Goal: Task Accomplishment & Management: Manage account settings

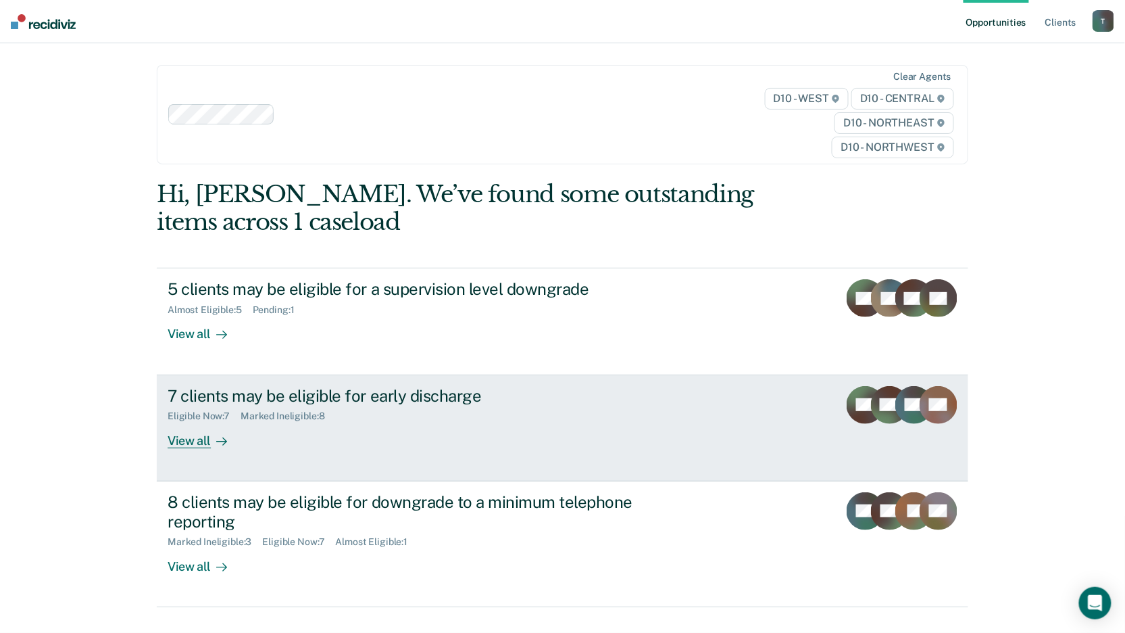
click at [182, 437] on div "View all" at bounding box center [206, 435] width 76 height 26
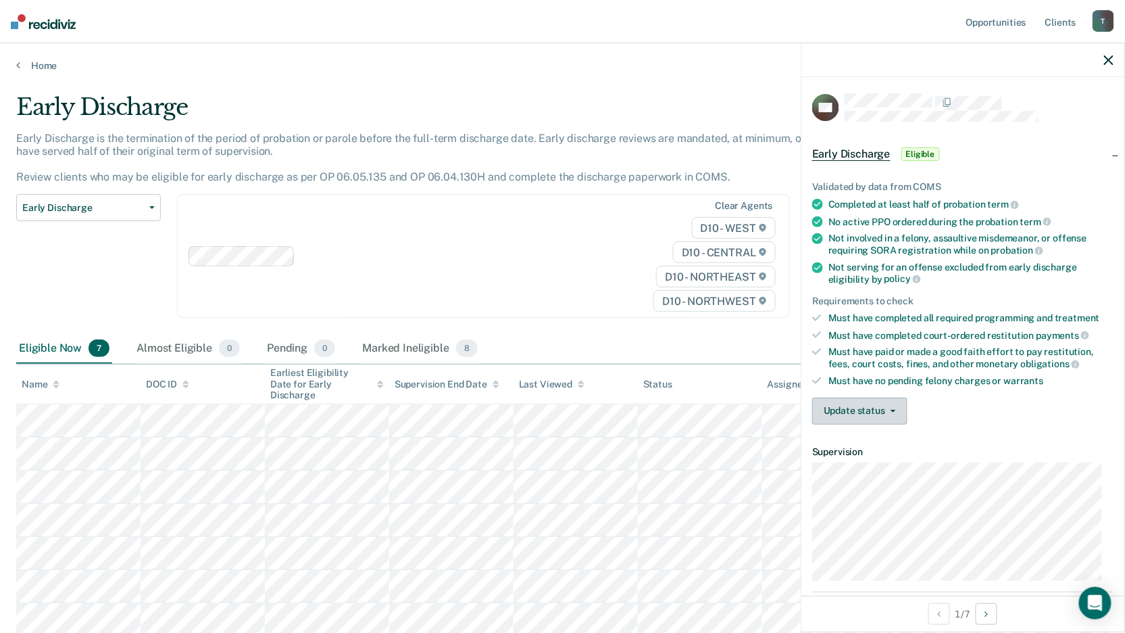
click at [889, 403] on button "Update status" at bounding box center [859, 410] width 95 height 27
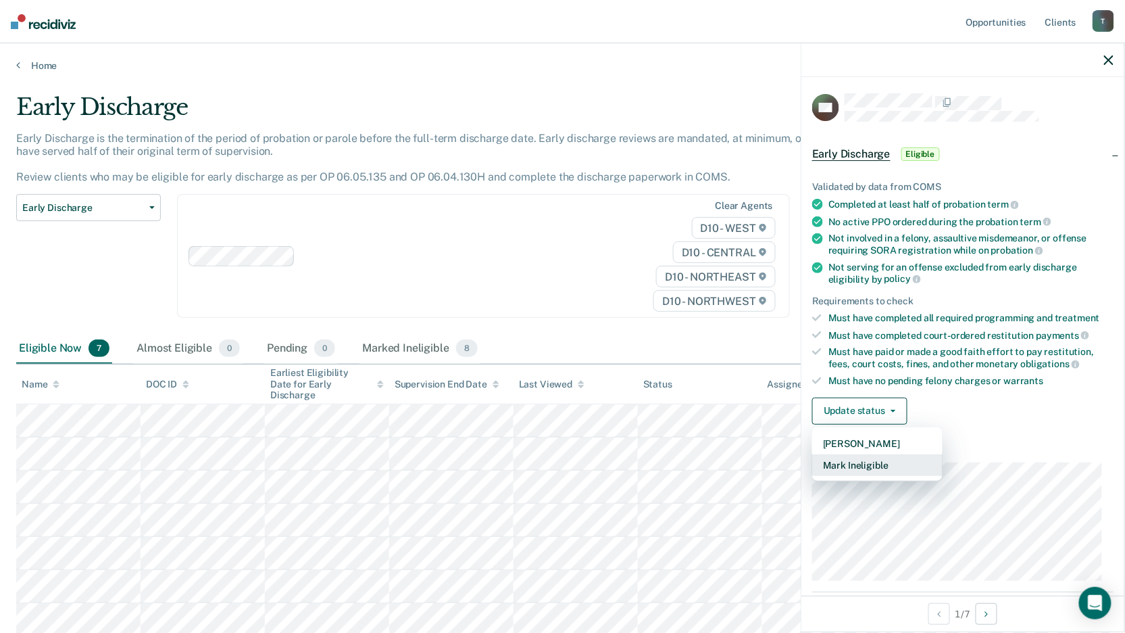
click at [856, 459] on button "Mark Ineligible" at bounding box center [877, 465] width 130 height 22
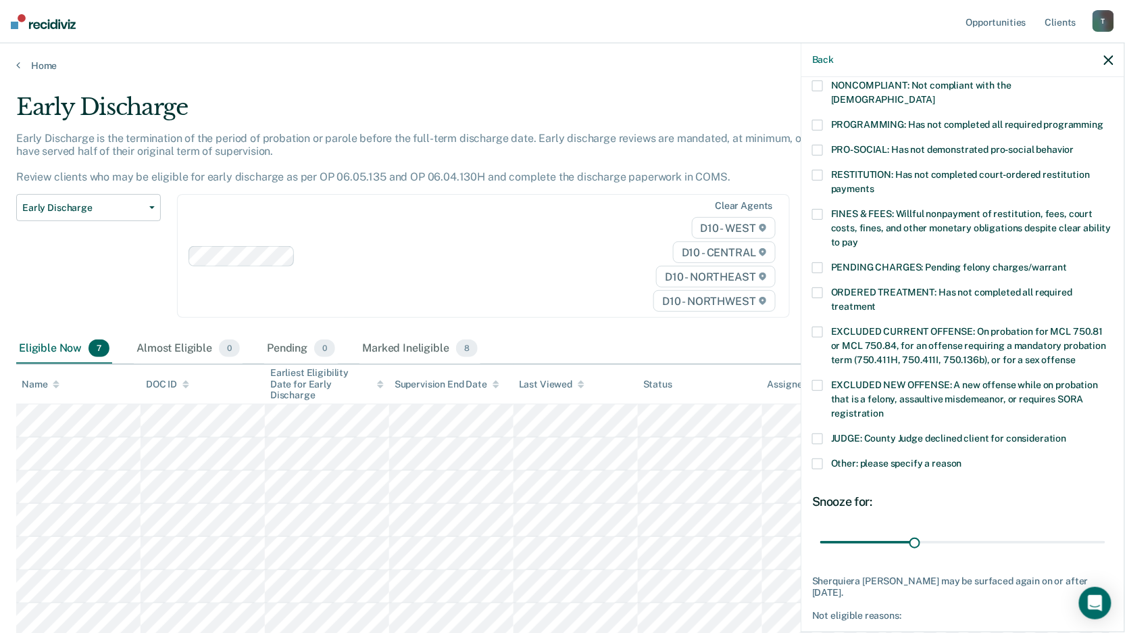
scroll to position [322, 0]
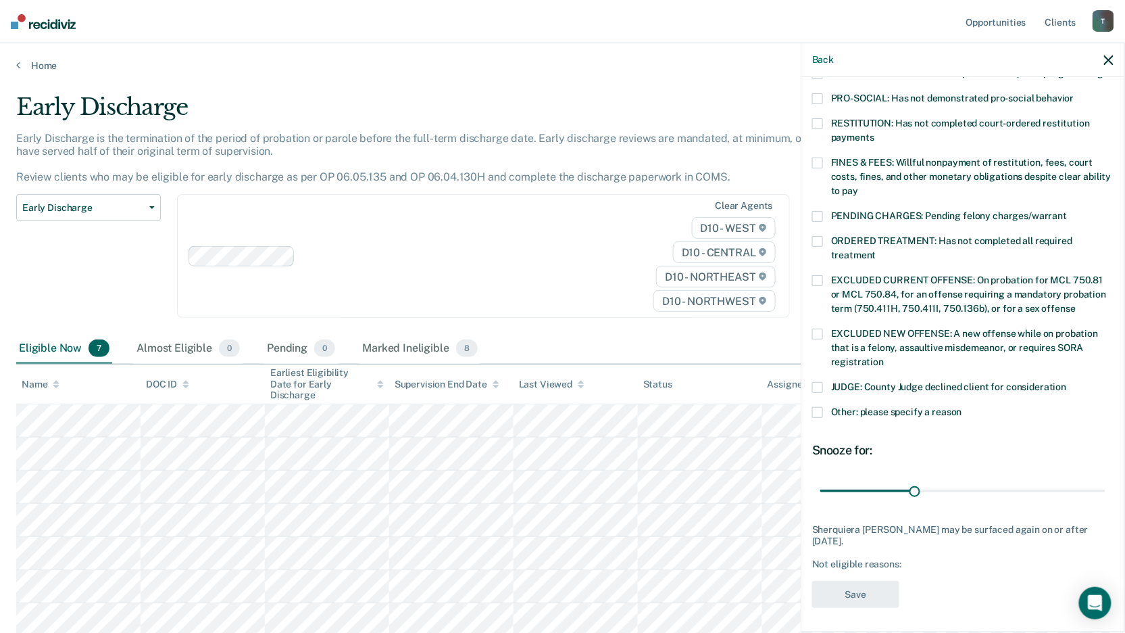
click at [821, 386] on span at bounding box center [817, 387] width 11 height 11
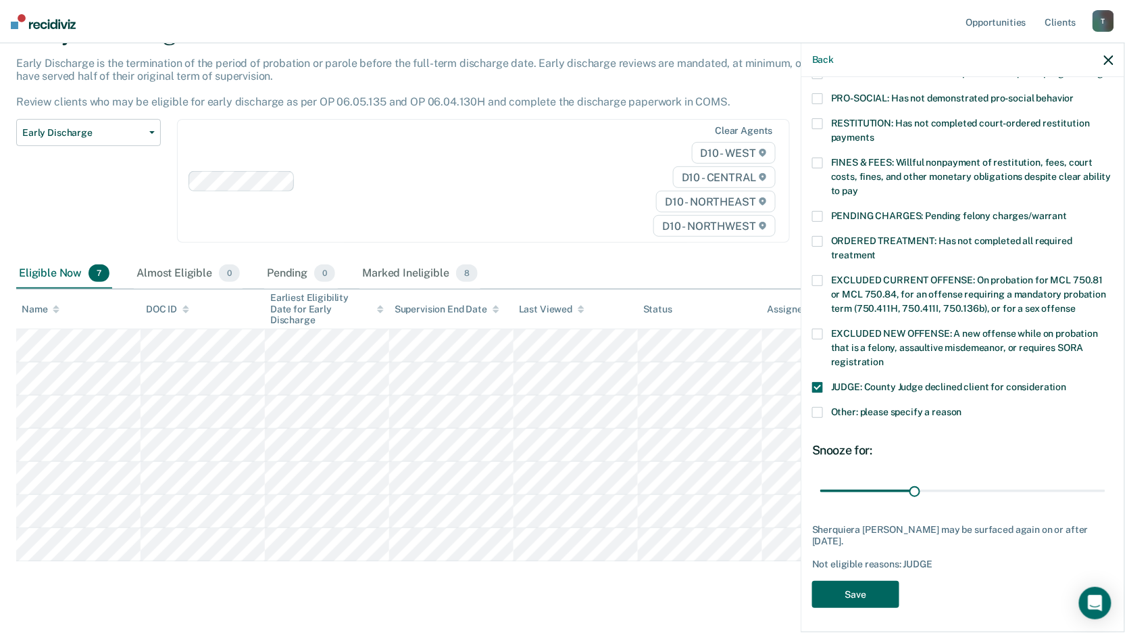
click at [860, 587] on button "Save" at bounding box center [855, 595] width 87 height 28
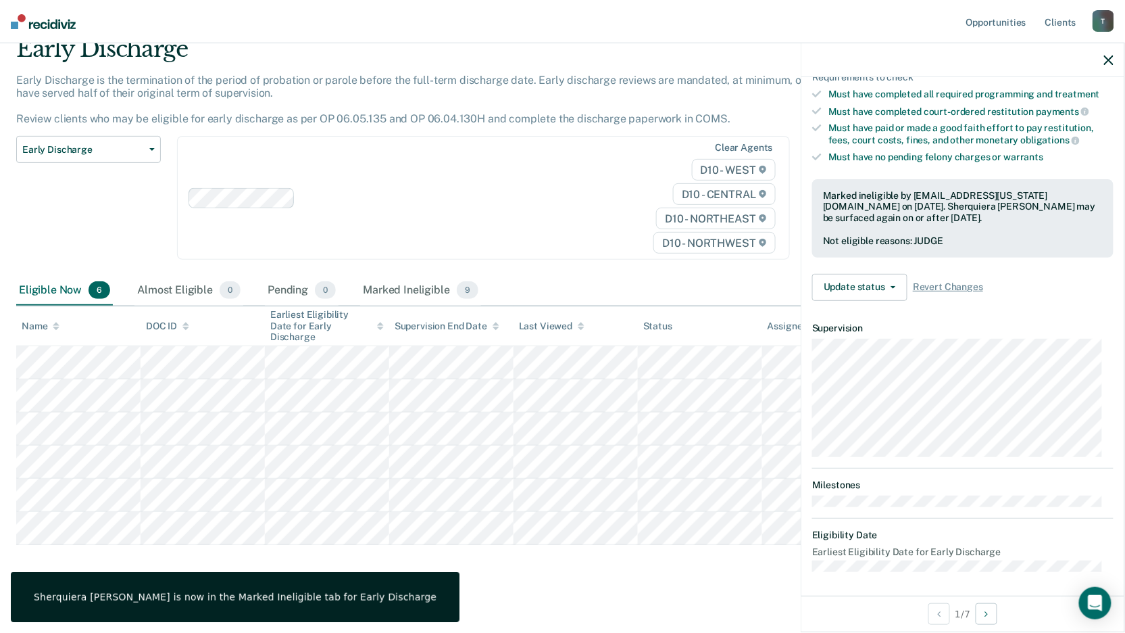
scroll to position [123, 0]
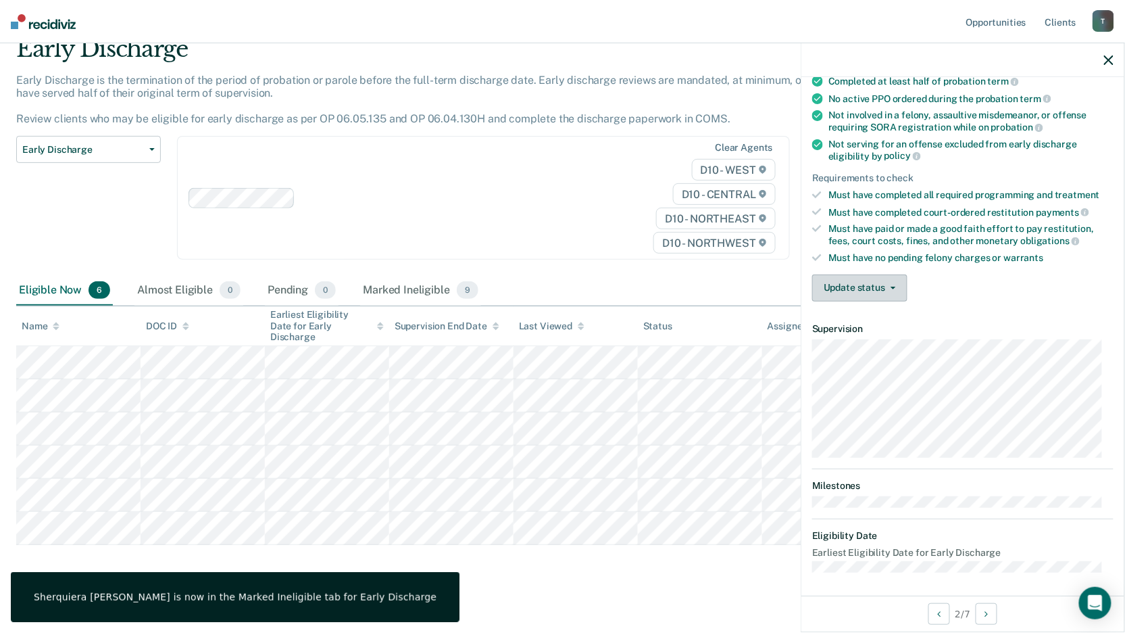
click at [861, 278] on button "Update status" at bounding box center [859, 287] width 95 height 27
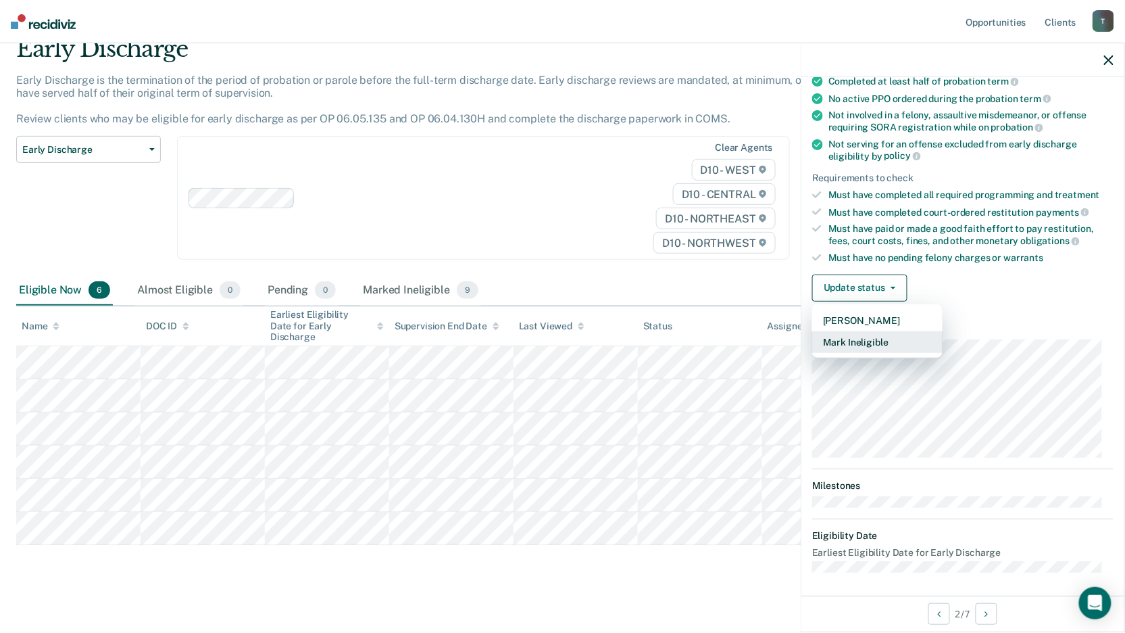
click at [856, 342] on button "Mark Ineligible" at bounding box center [877, 342] width 130 height 22
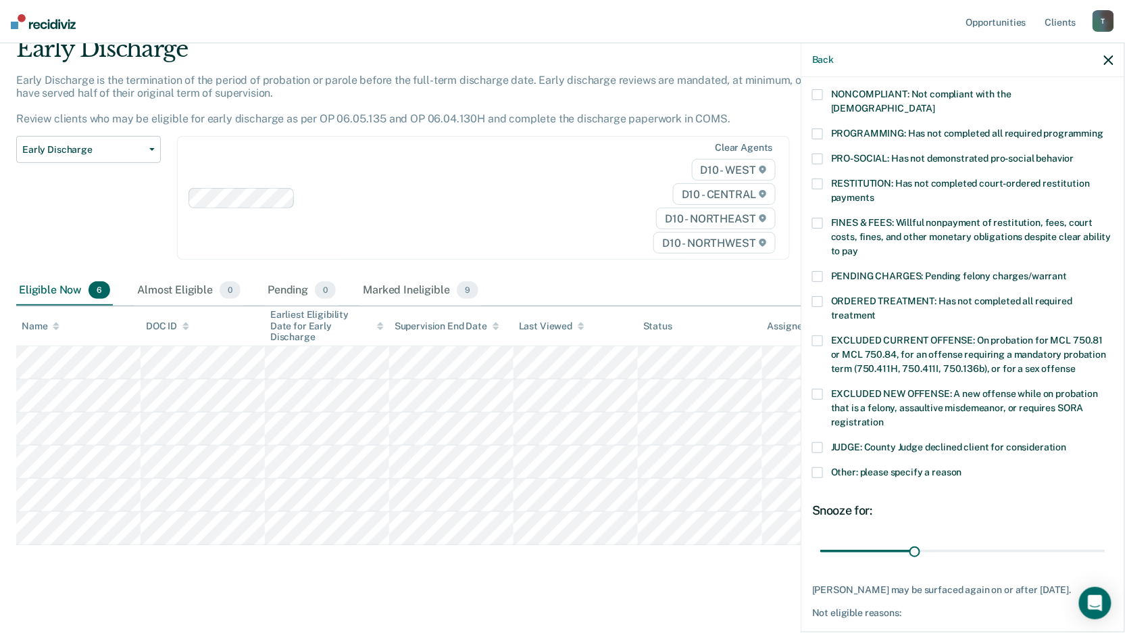
scroll to position [322, 0]
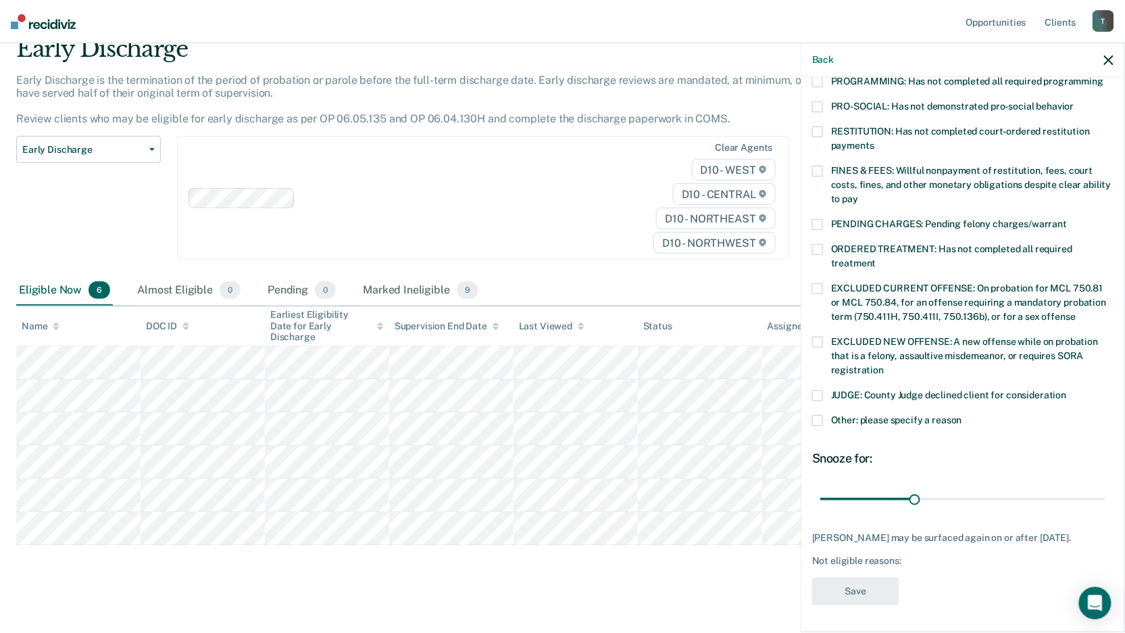
click at [818, 390] on span at bounding box center [817, 395] width 11 height 11
click at [848, 587] on button "Save" at bounding box center [855, 591] width 87 height 28
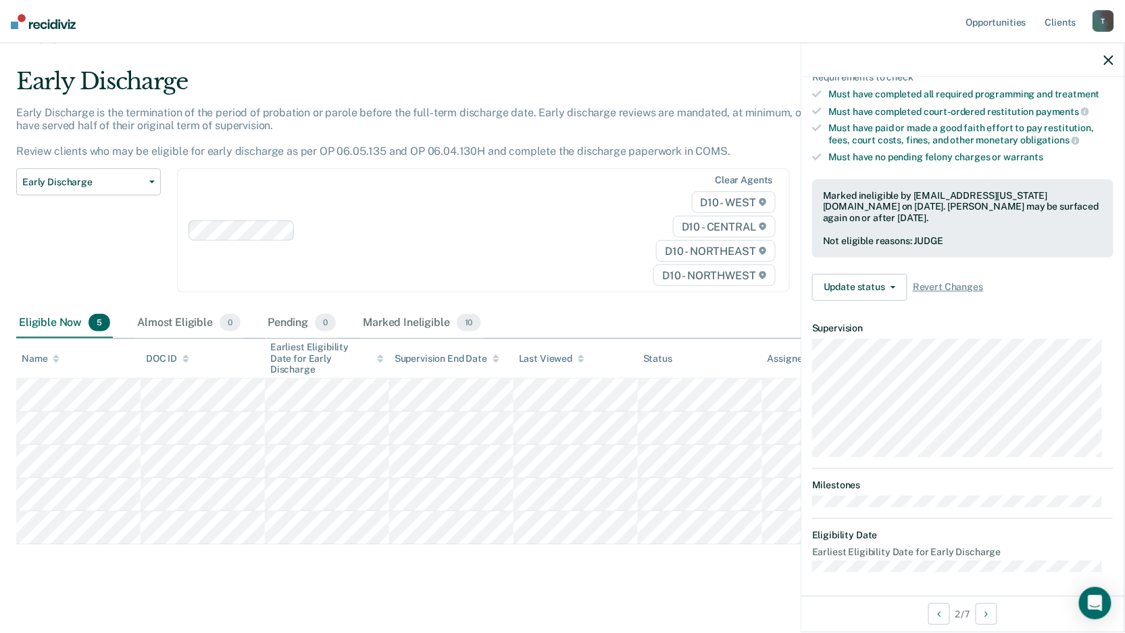
scroll to position [138, 0]
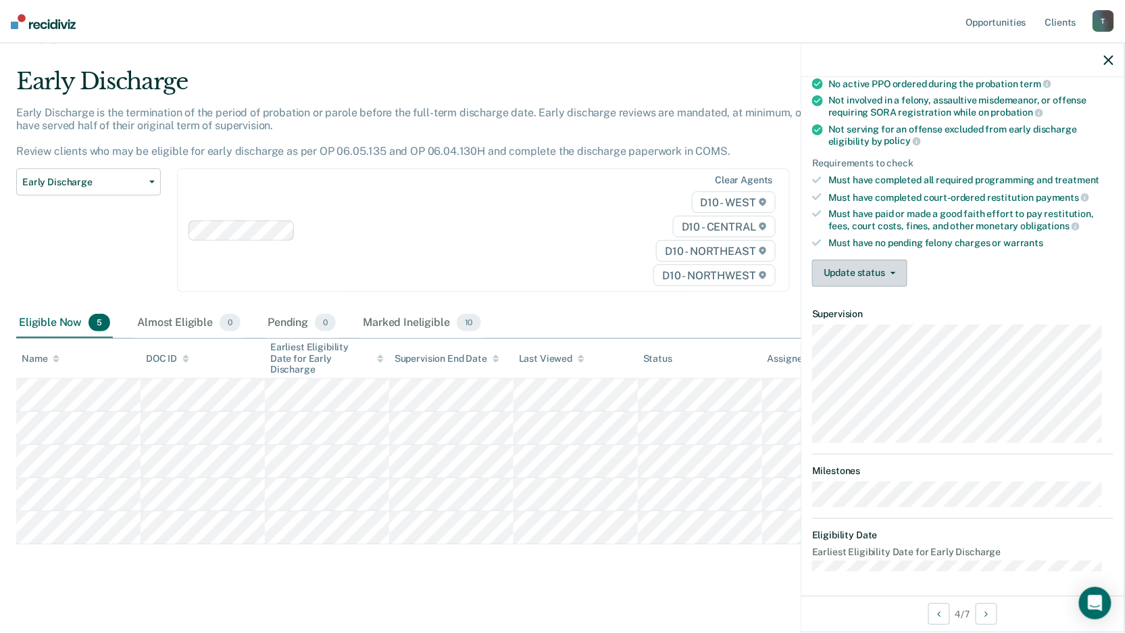
click at [892, 262] on button "Update status" at bounding box center [859, 273] width 95 height 27
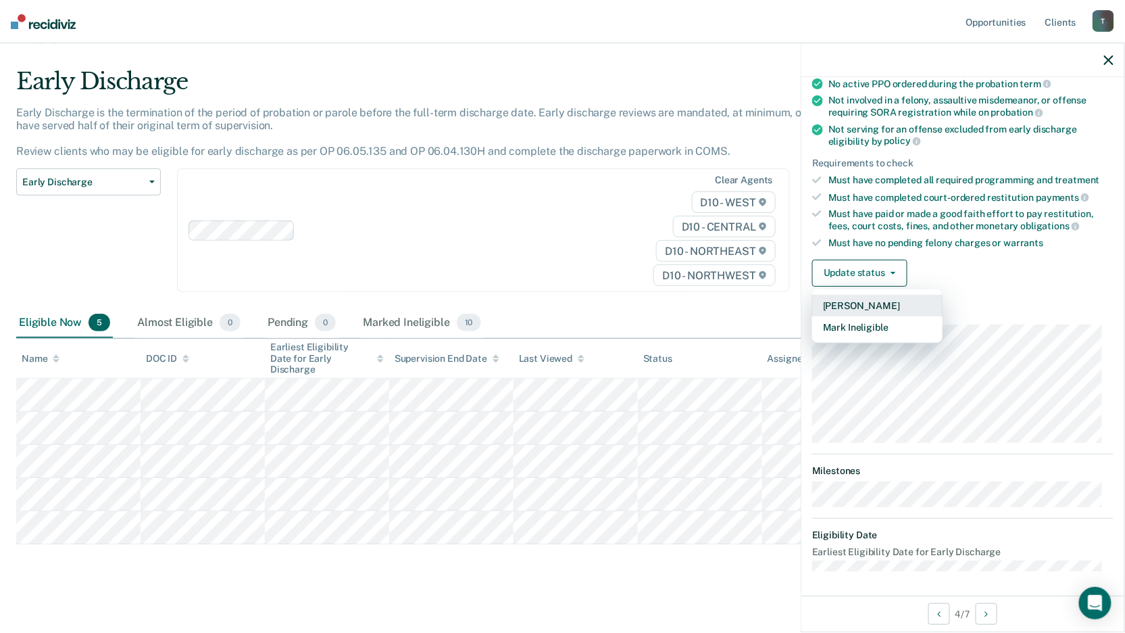
click at [866, 302] on button "[PERSON_NAME]" at bounding box center [877, 306] width 130 height 22
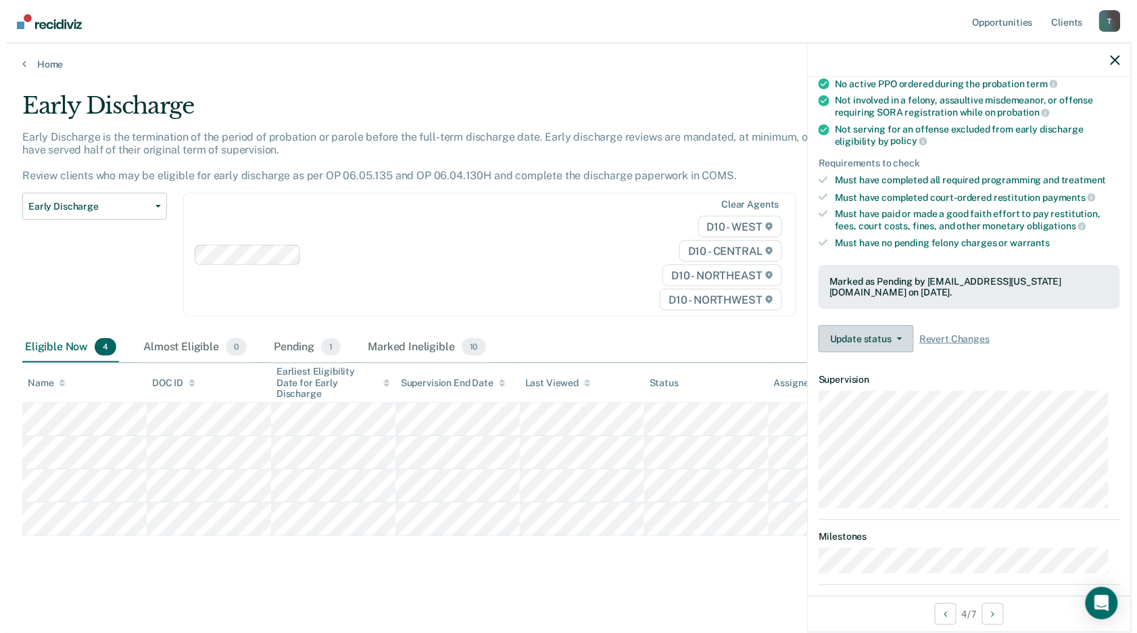
scroll to position [0, 0]
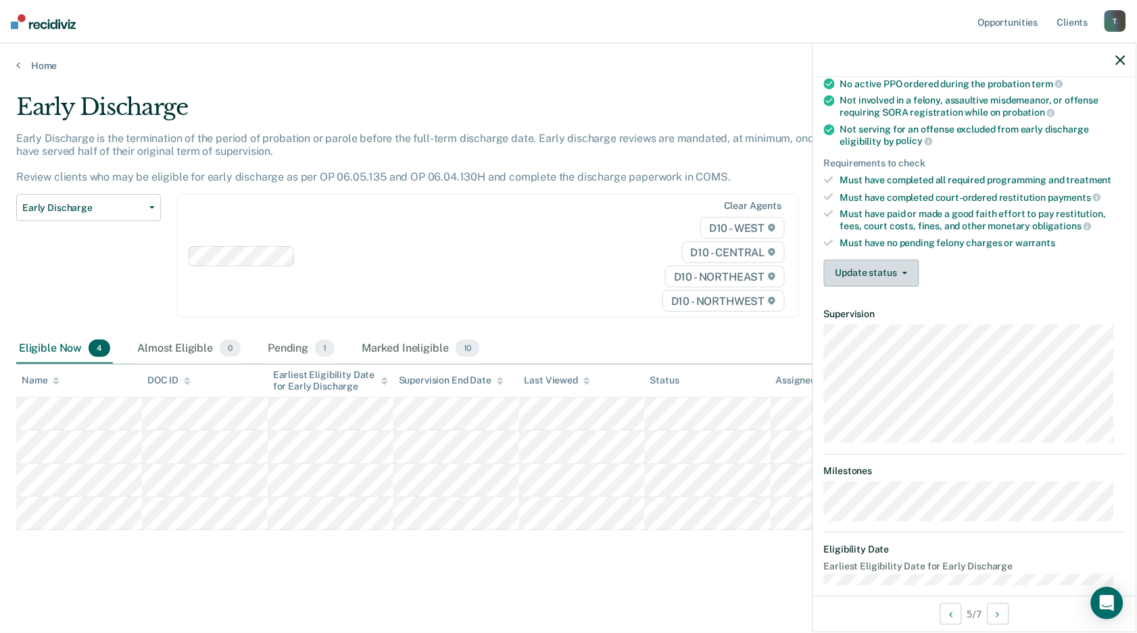
click at [906, 272] on button "Update status" at bounding box center [871, 273] width 95 height 27
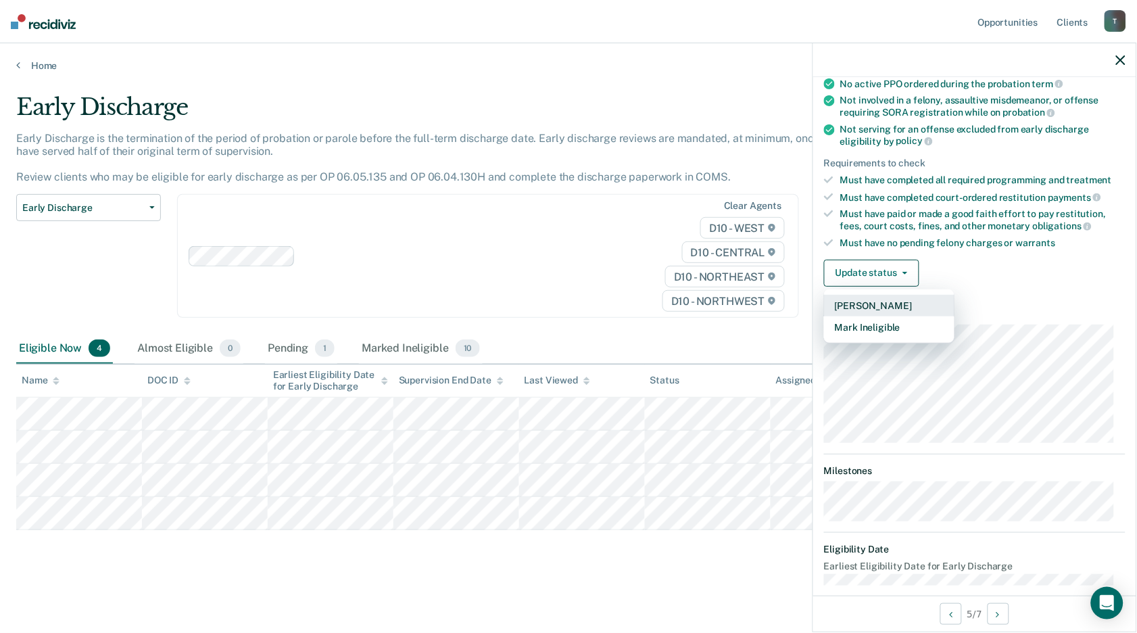
click at [890, 306] on button "[PERSON_NAME]" at bounding box center [889, 306] width 130 height 22
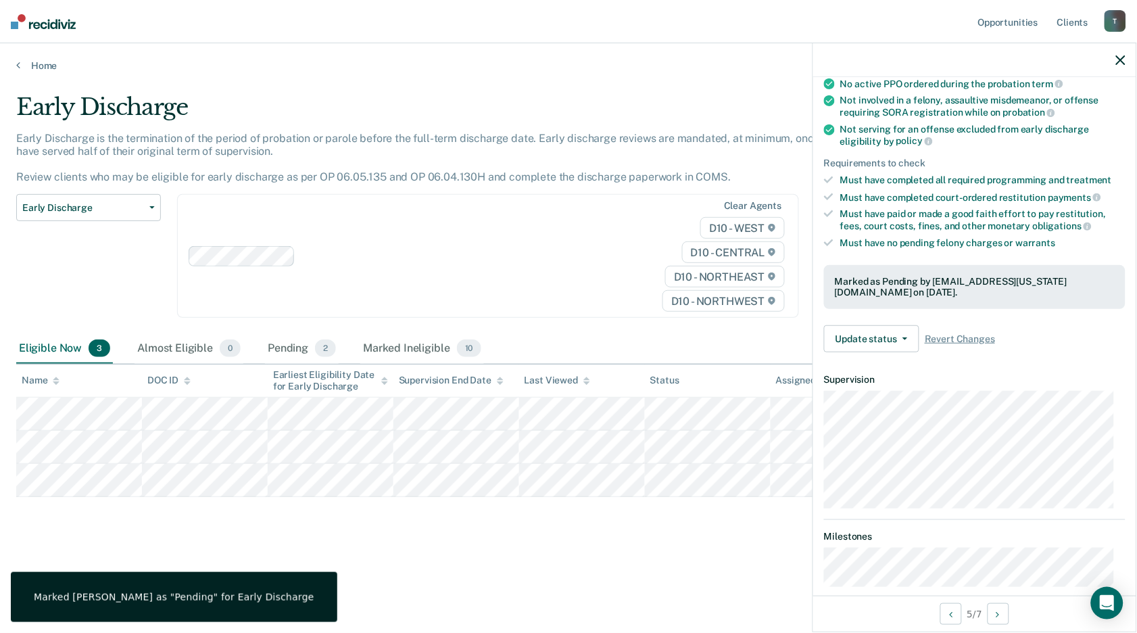
scroll to position [123, 0]
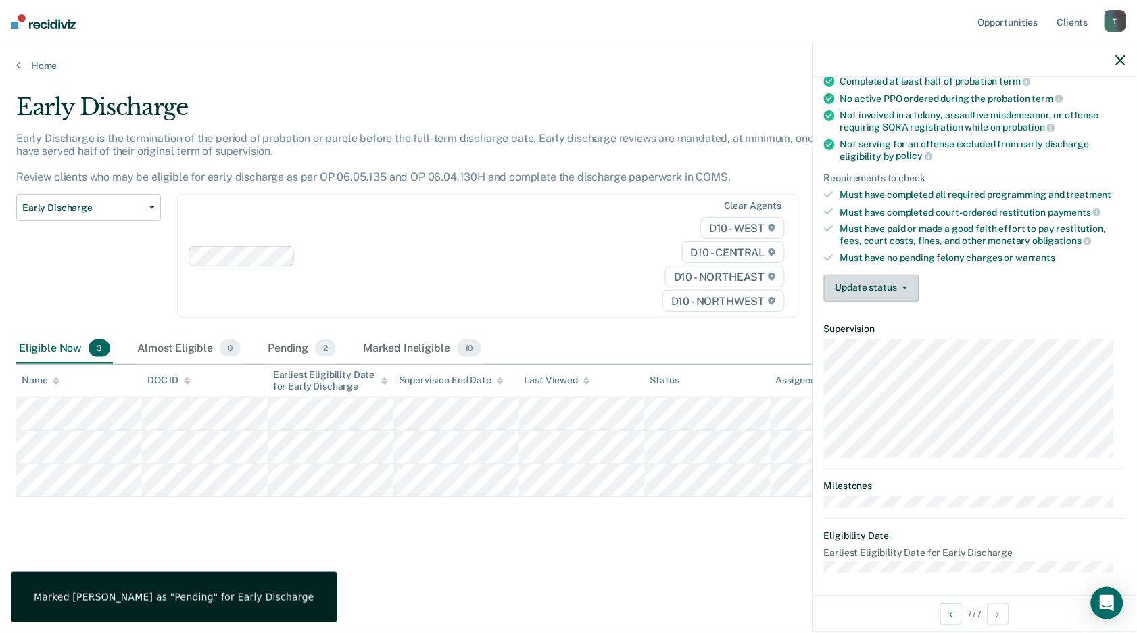
click at [894, 286] on button "Update status" at bounding box center [871, 287] width 95 height 27
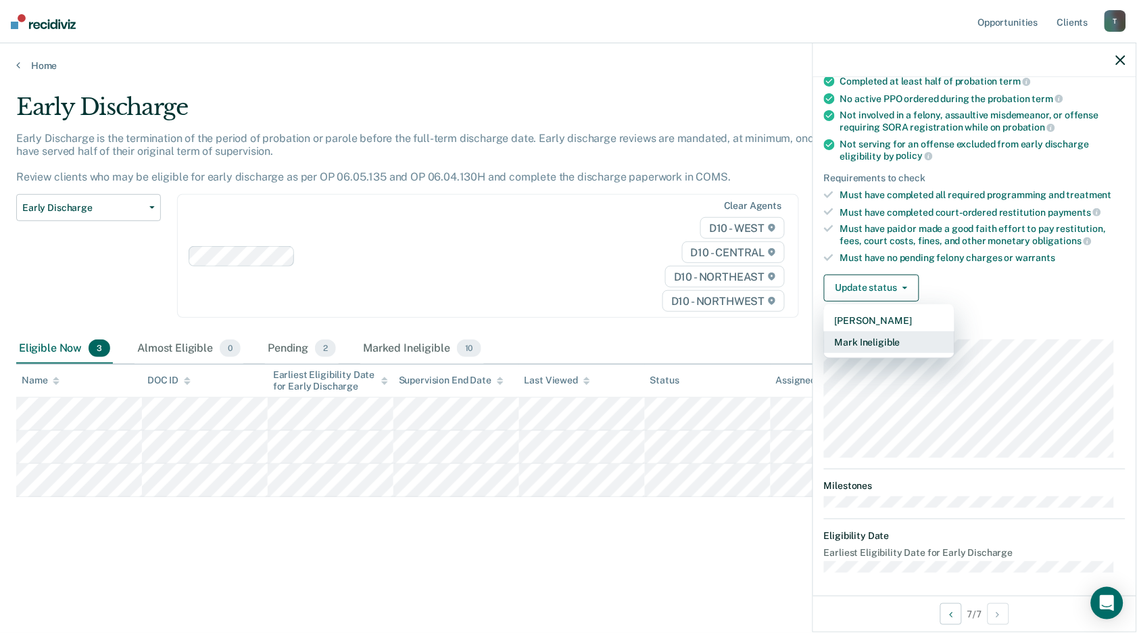
click at [874, 337] on button "Mark Ineligible" at bounding box center [889, 342] width 130 height 22
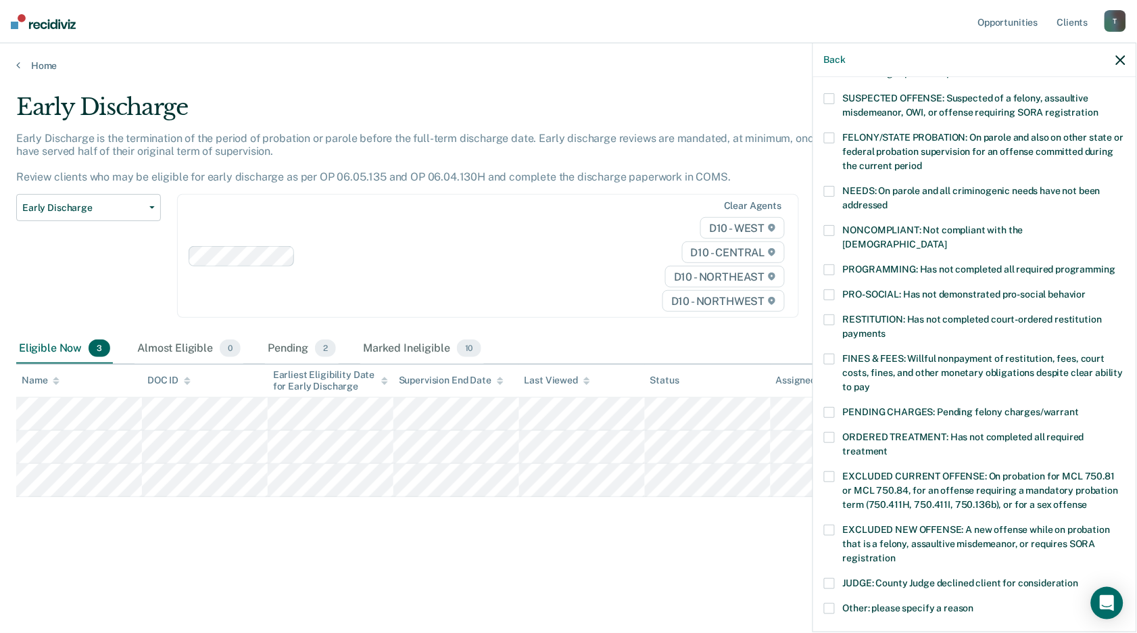
scroll to position [150, 0]
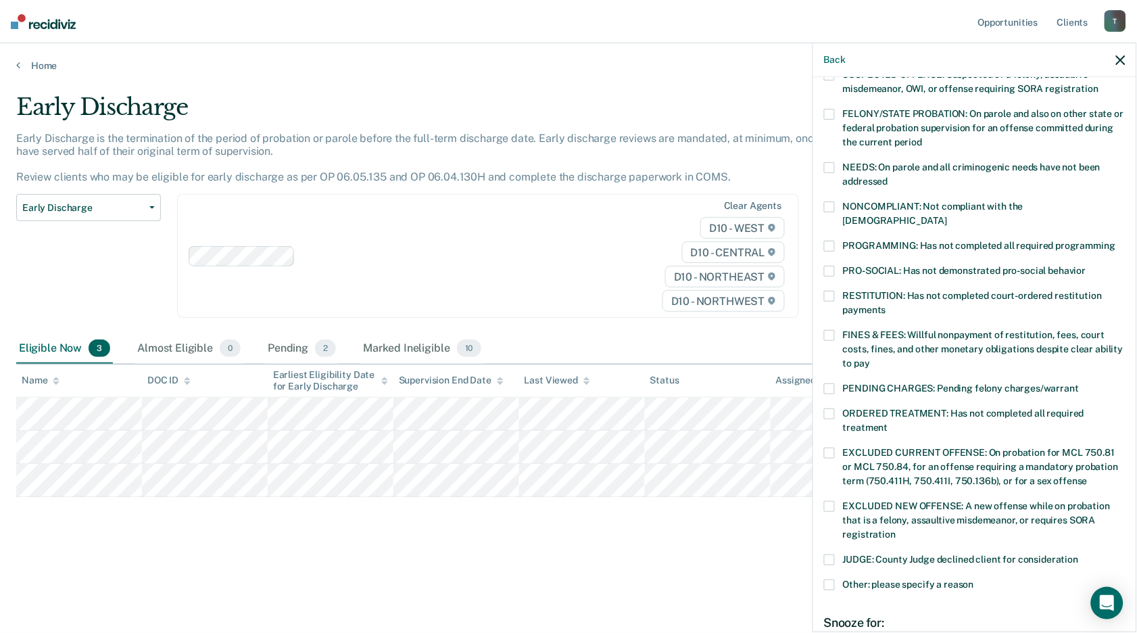
click at [827, 199] on div "LB Which of the following requirements has [PERSON_NAME] not met? [MEDICAL_DATA…" at bounding box center [974, 360] width 301 height 834
click at [831, 207] on span at bounding box center [829, 206] width 11 height 11
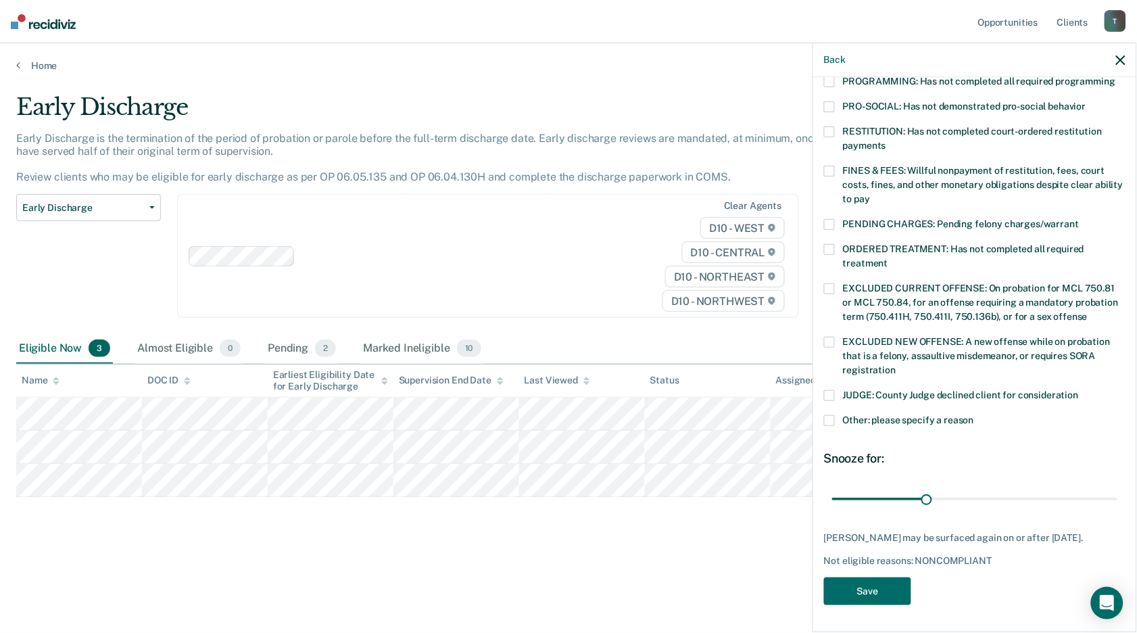
scroll to position [322, 0]
click at [833, 166] on span at bounding box center [829, 171] width 11 height 11
drag, startPoint x: 923, startPoint y: 489, endPoint x: 1147, endPoint y: 510, distance: 225.4
type input "90"
click at [1117, 510] on input "range" at bounding box center [974, 499] width 285 height 24
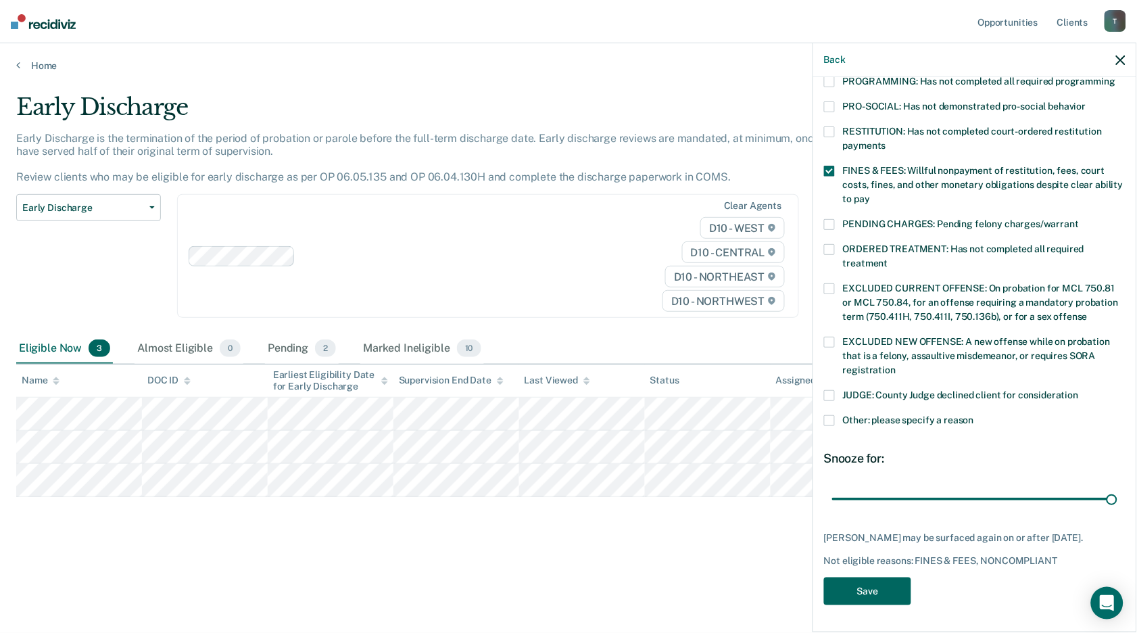
click at [875, 589] on button "Save" at bounding box center [867, 591] width 87 height 28
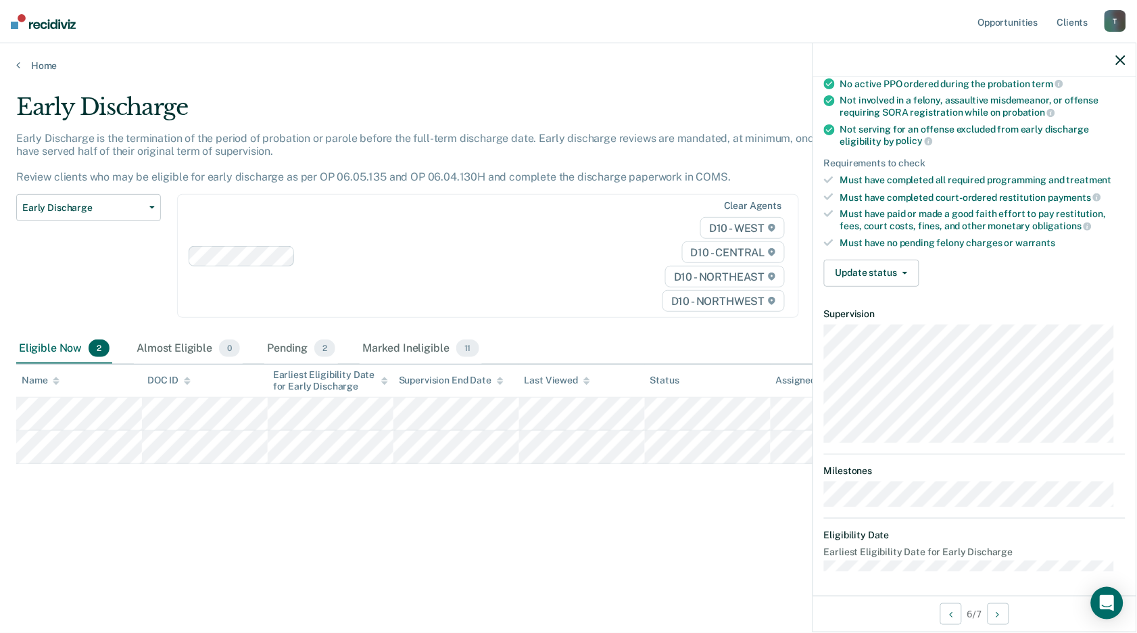
scroll to position [123, 0]
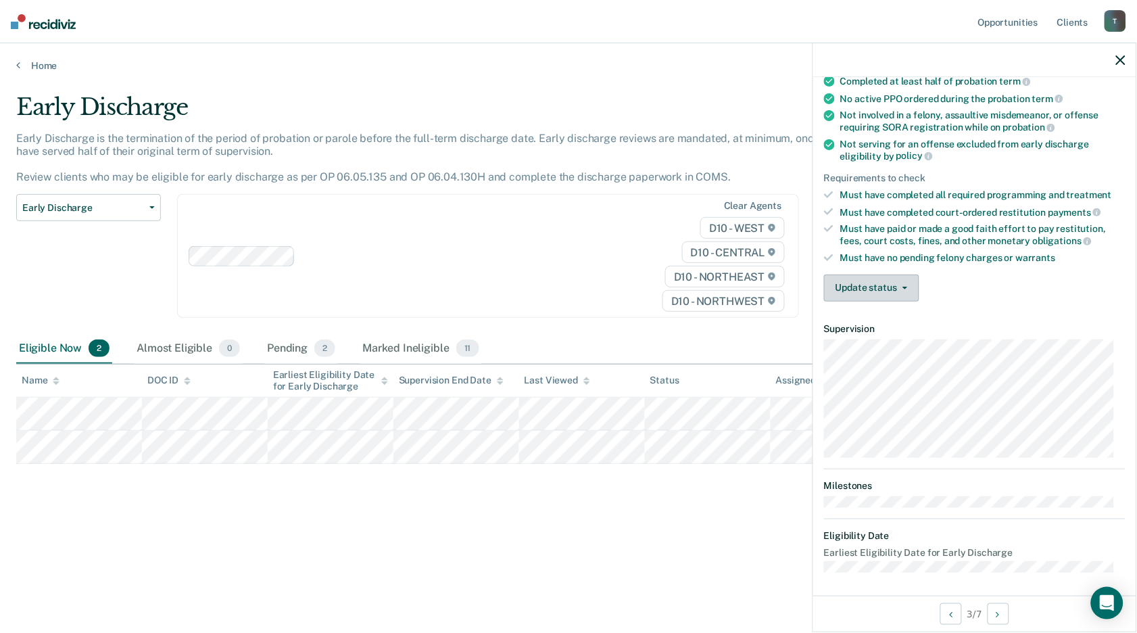
click at [905, 277] on button "Update status" at bounding box center [871, 287] width 95 height 27
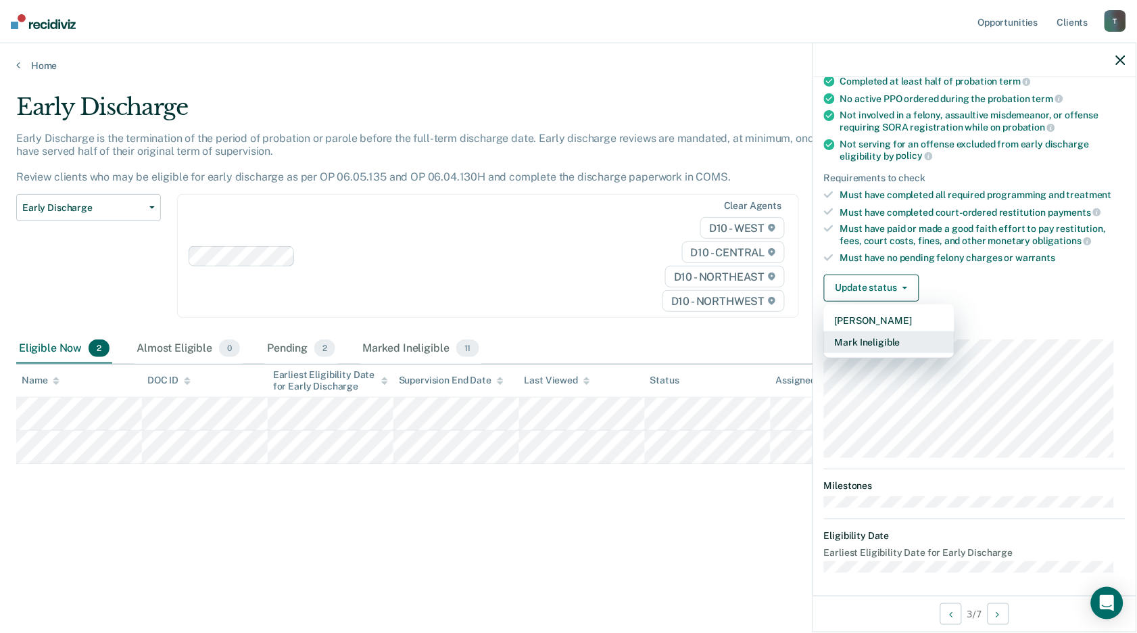
click at [887, 333] on button "Mark Ineligible" at bounding box center [889, 342] width 130 height 22
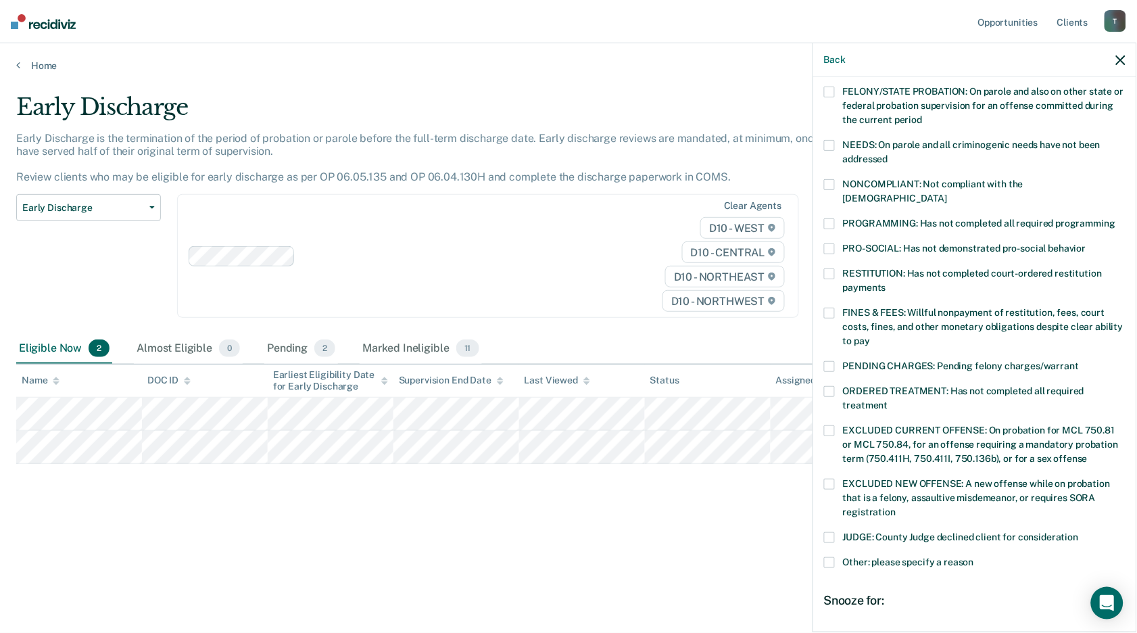
scroll to position [198, 0]
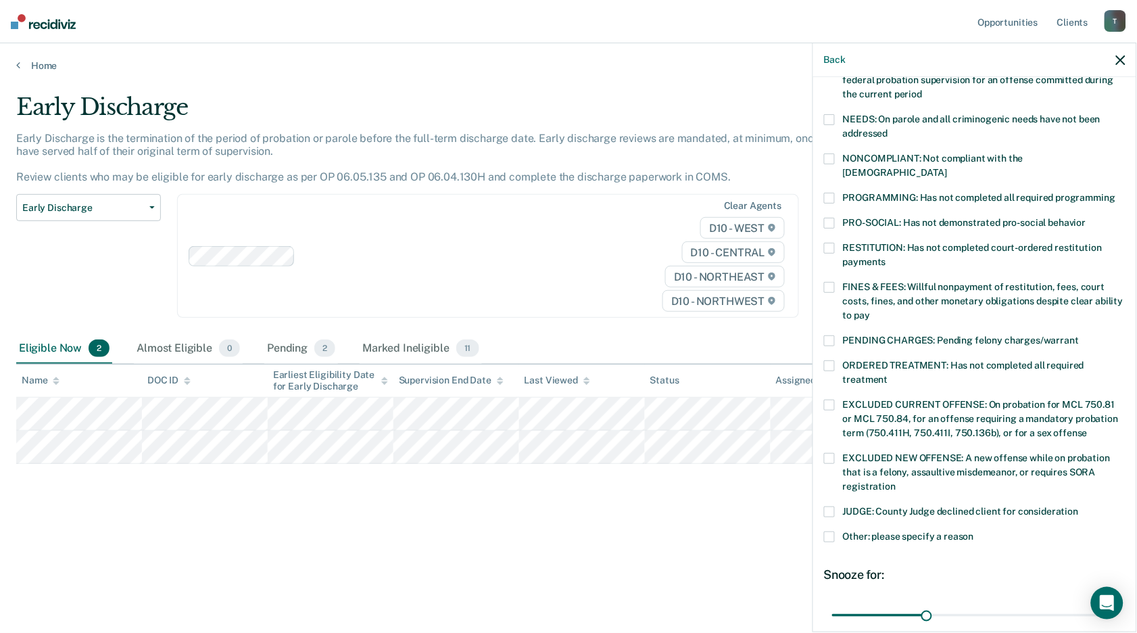
drag, startPoint x: 829, startPoint y: 537, endPoint x: 899, endPoint y: 522, distance: 72.0
click at [830, 537] on span at bounding box center [829, 536] width 11 height 11
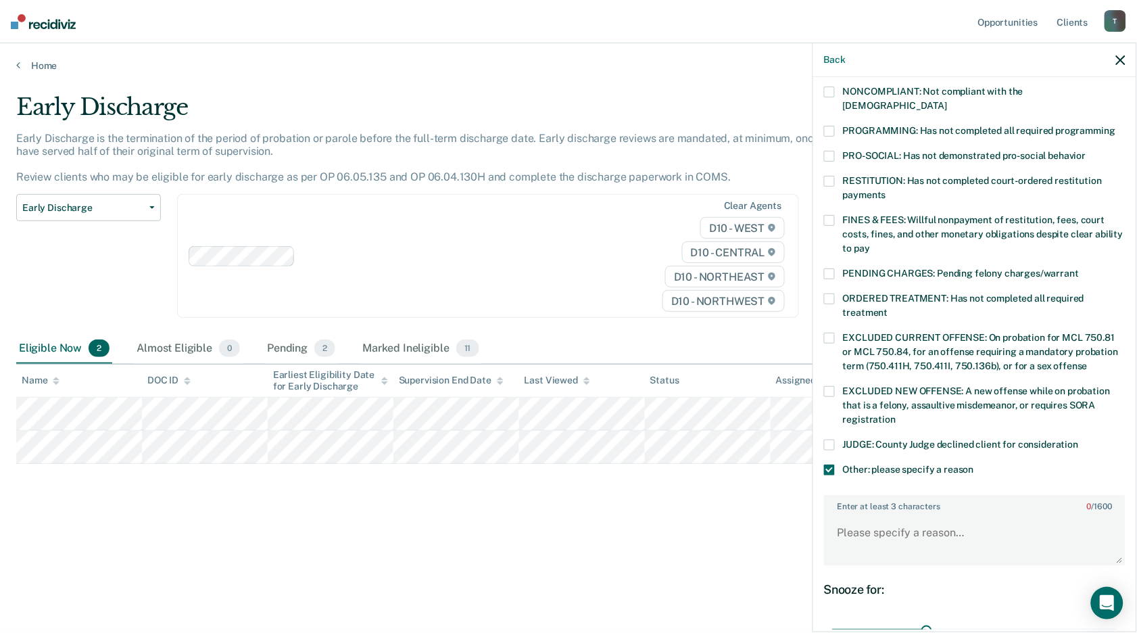
scroll to position [401, 0]
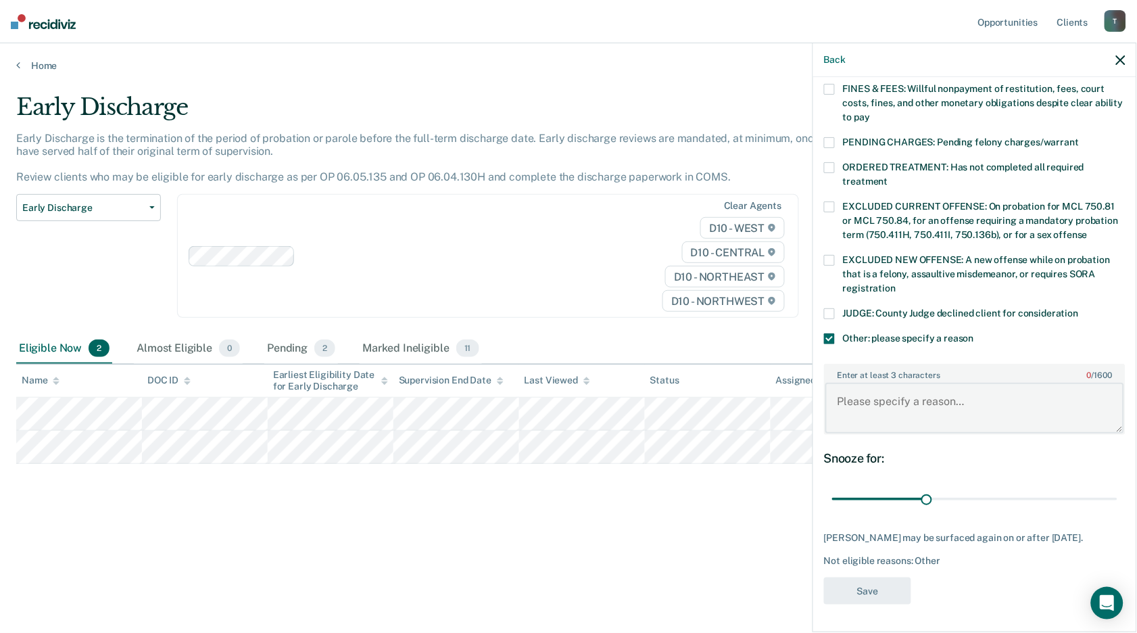
click at [861, 383] on textarea "Enter at least 3 characters 0 / 1600" at bounding box center [974, 408] width 299 height 50
type textarea "Needs to clear up old warrants"
drag, startPoint x: 916, startPoint y: 494, endPoint x: 1109, endPoint y: 487, distance: 192.7
type input "90"
click at [1117, 487] on input "range" at bounding box center [974, 499] width 285 height 24
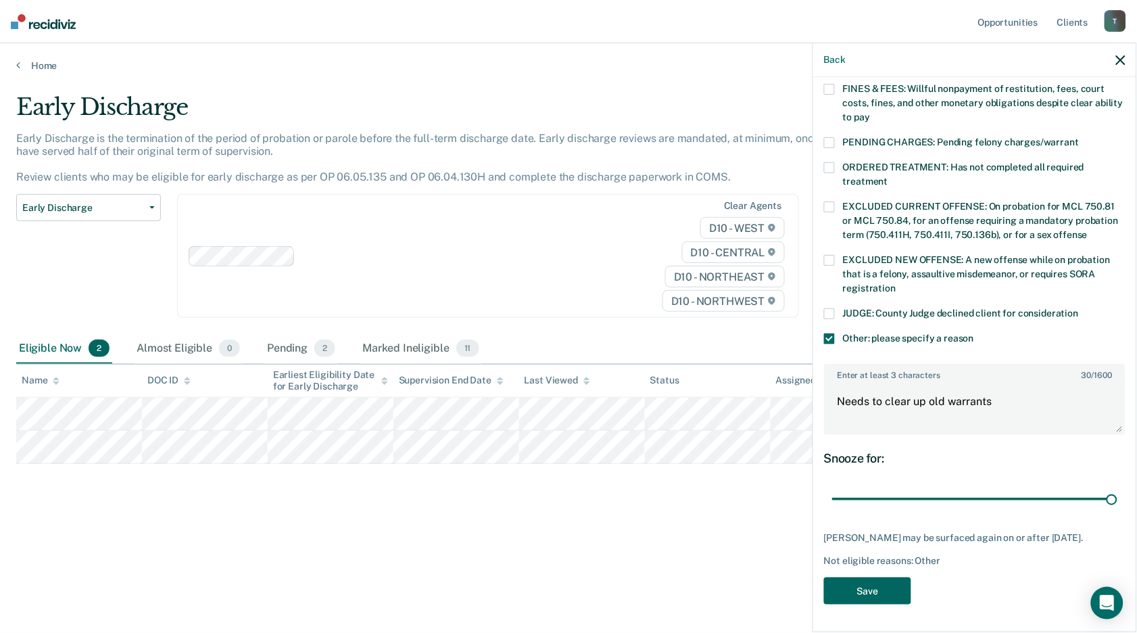
click at [889, 583] on button "Save" at bounding box center [867, 591] width 87 height 28
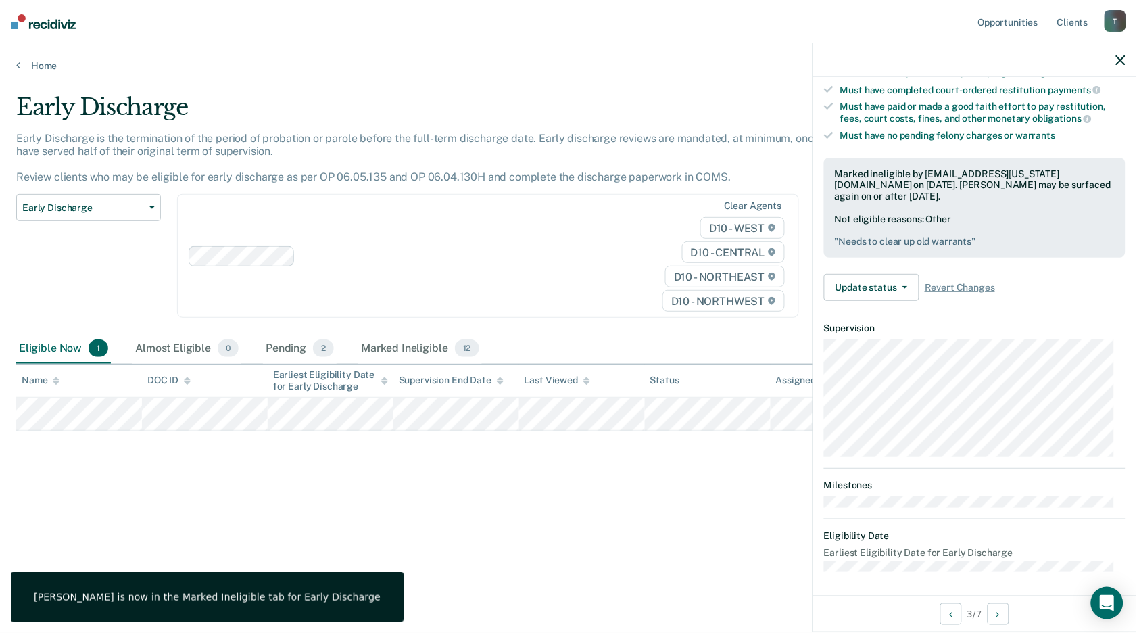
scroll to position [138, 0]
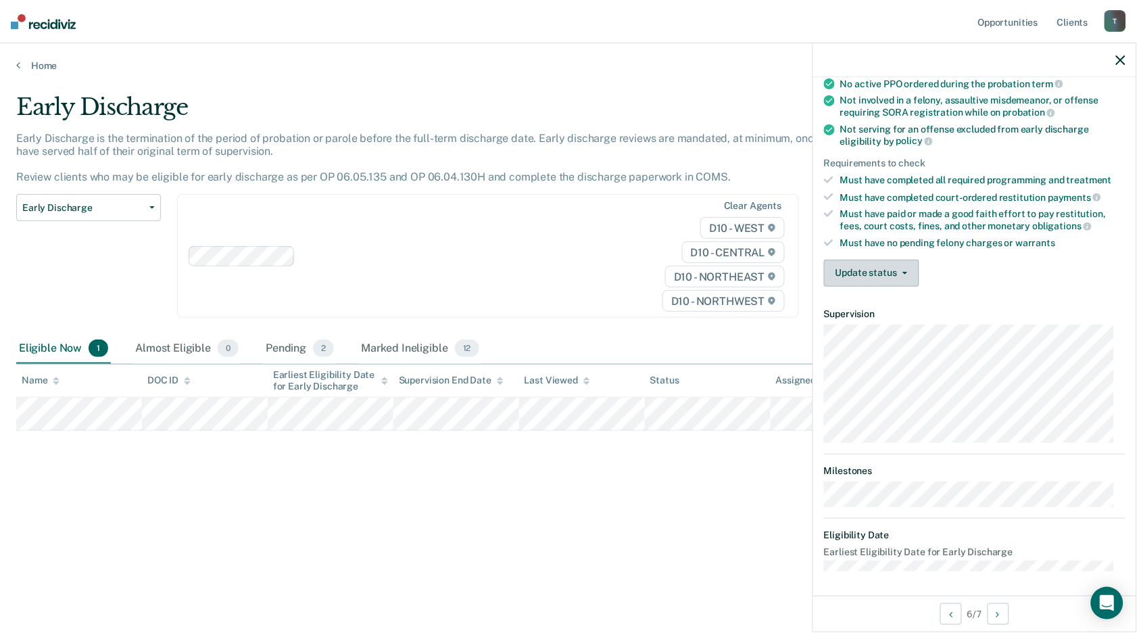
click at [895, 264] on button "Update status" at bounding box center [871, 273] width 95 height 27
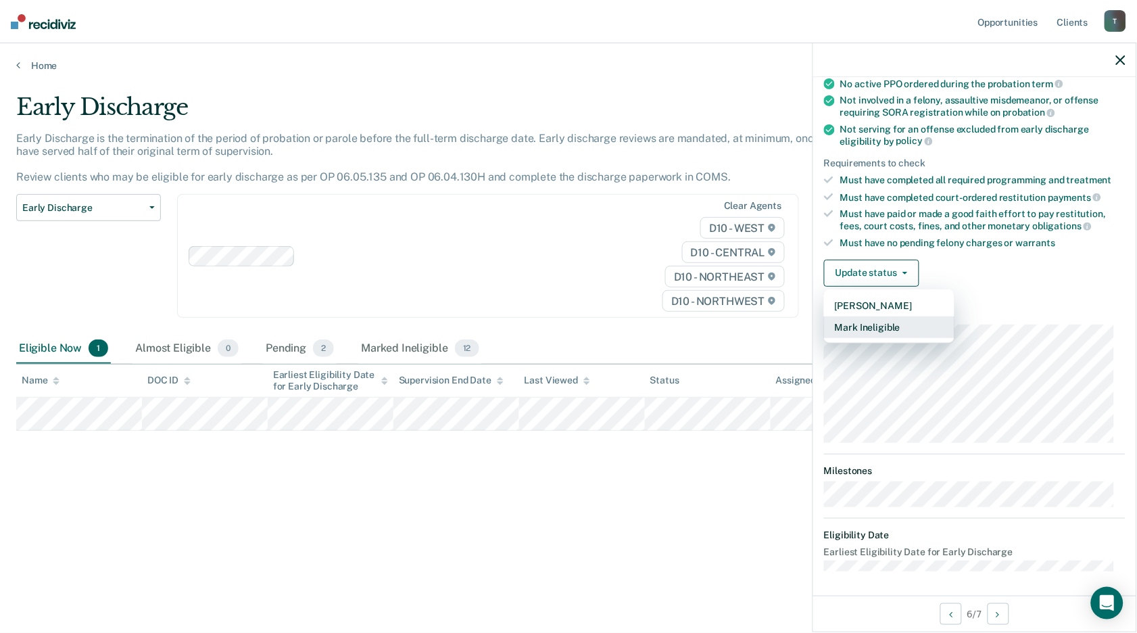
click at [878, 319] on button "Mark Ineligible" at bounding box center [889, 327] width 130 height 22
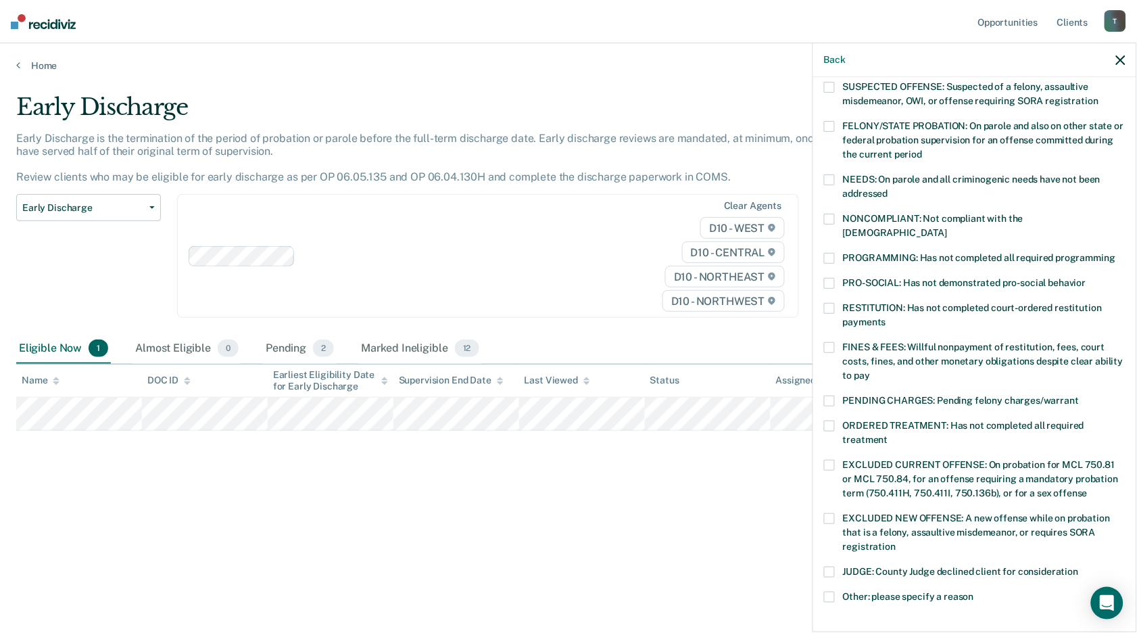
drag, startPoint x: 815, startPoint y: 330, endPoint x: 823, endPoint y: 329, distance: 7.5
click at [817, 330] on div "CS Which of the following requirements has [PERSON_NAME] not met? [MEDICAL_DATA…" at bounding box center [974, 353] width 323 height 552
click at [827, 342] on span at bounding box center [829, 347] width 11 height 11
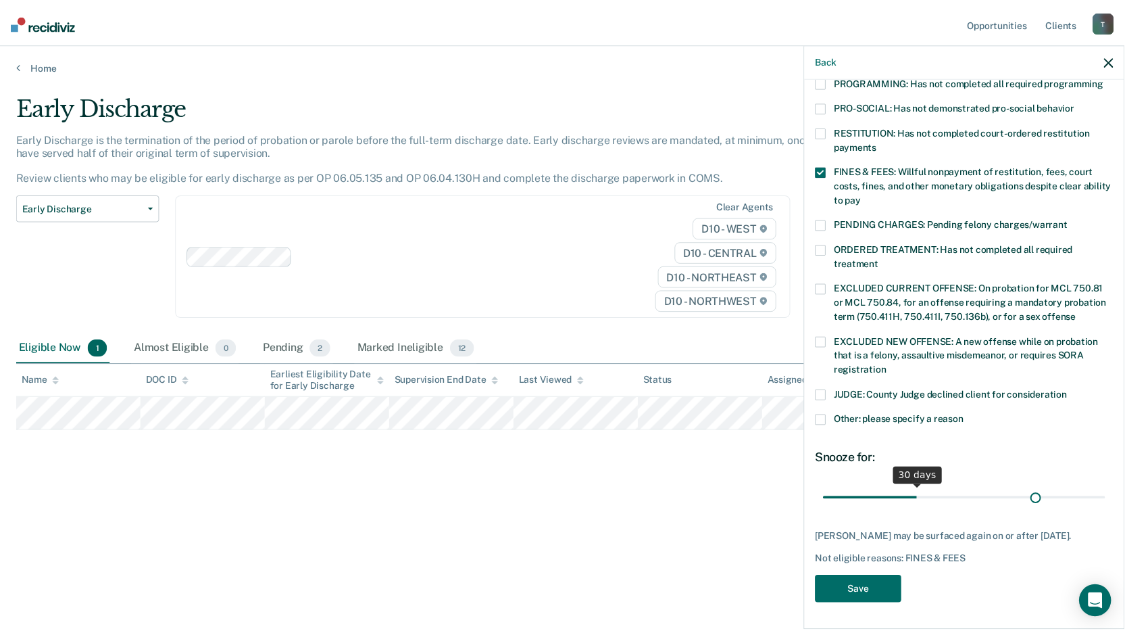
scroll to position [322, 0]
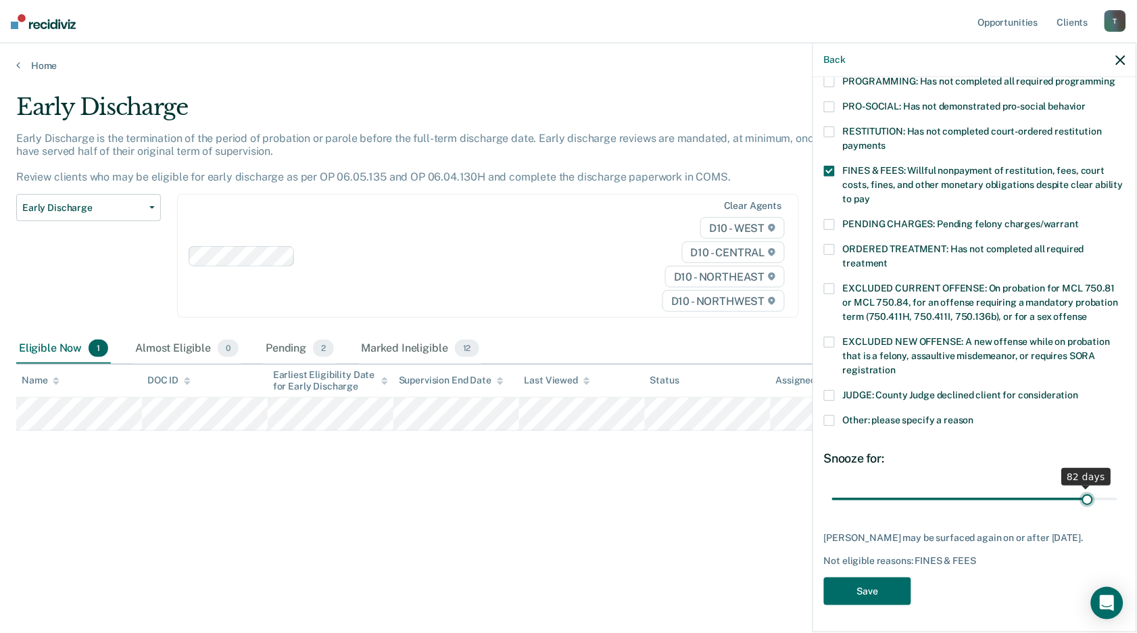
drag, startPoint x: 923, startPoint y: 489, endPoint x: 1077, endPoint y: 476, distance: 154.6
type input "82"
click at [1077, 487] on input "range" at bounding box center [974, 499] width 285 height 24
click at [883, 589] on button "Save" at bounding box center [867, 591] width 87 height 28
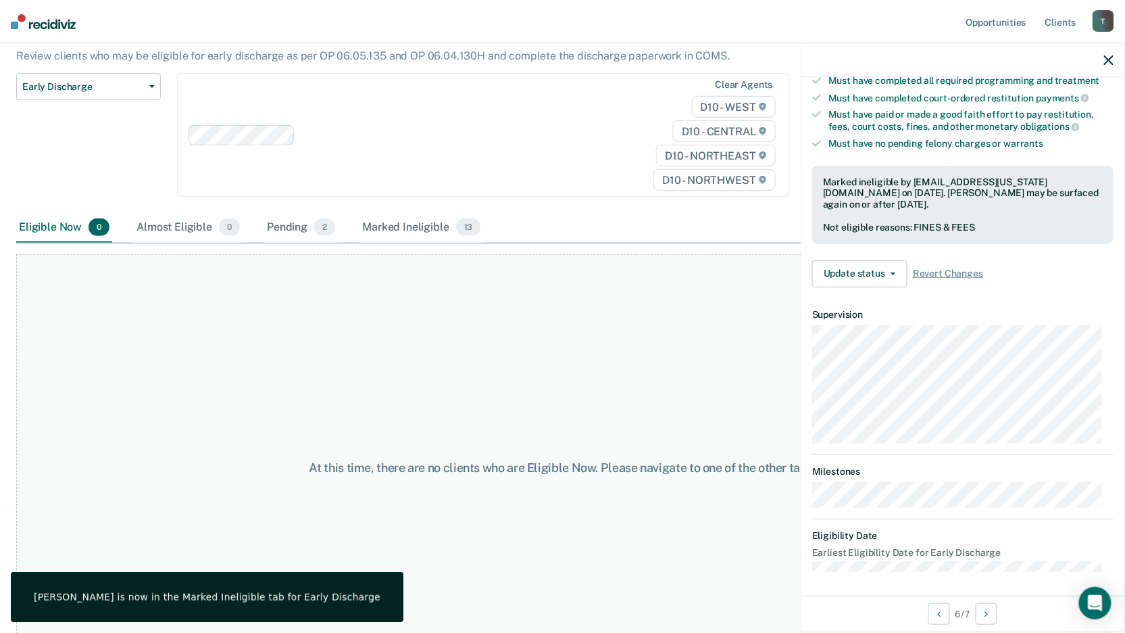
scroll to position [0, 0]
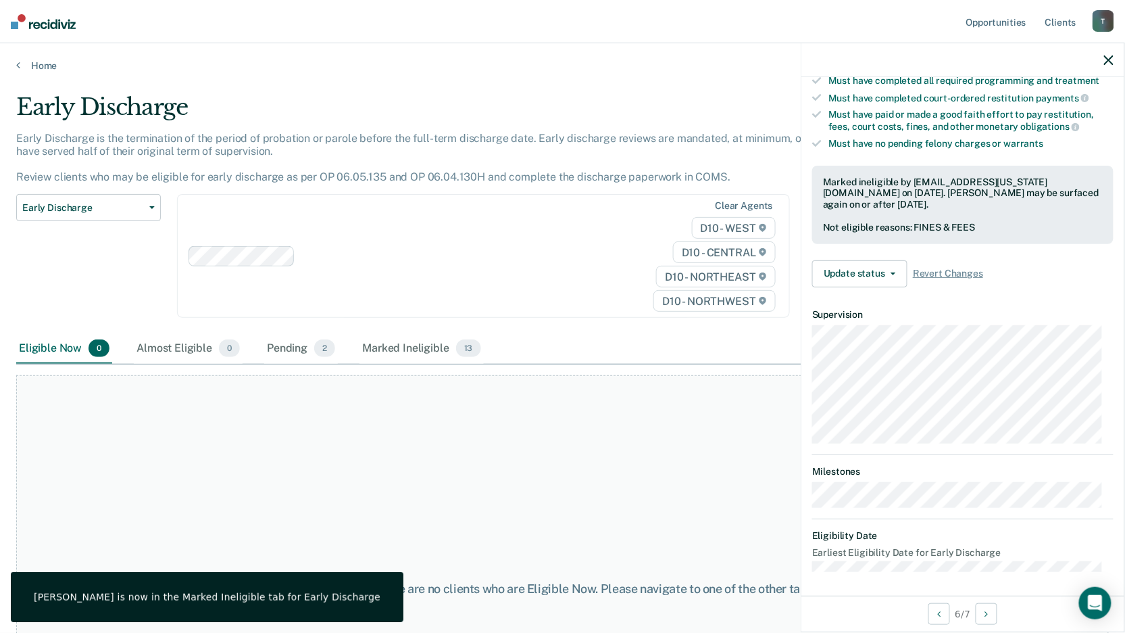
click at [1114, 58] on icon "button" at bounding box center [1108, 59] width 9 height 9
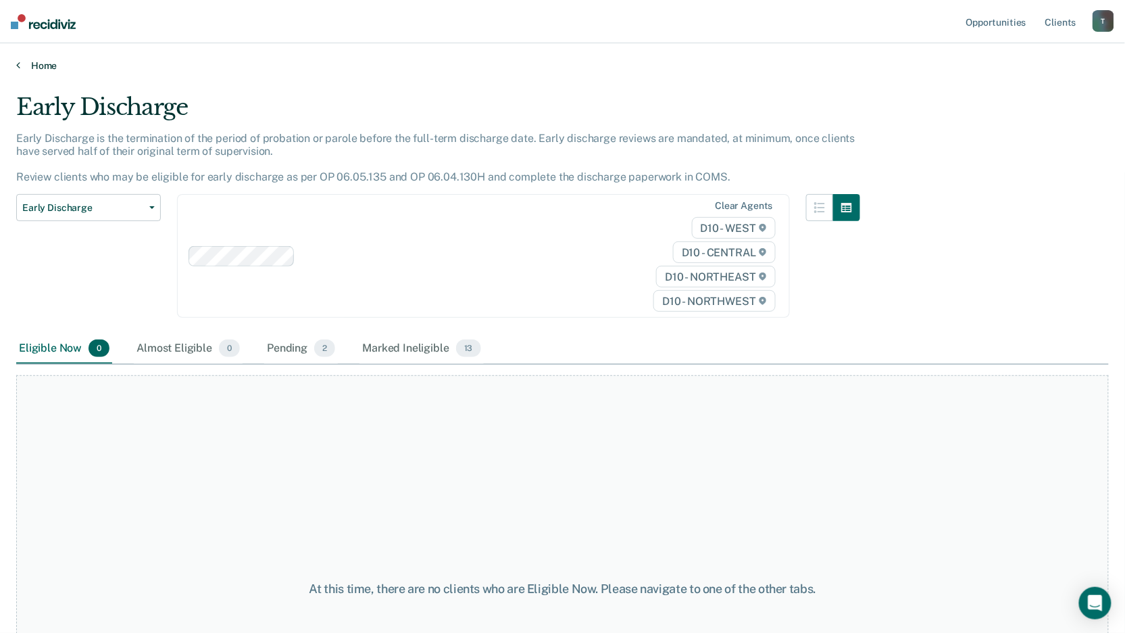
click at [16, 65] on icon at bounding box center [18, 64] width 4 height 11
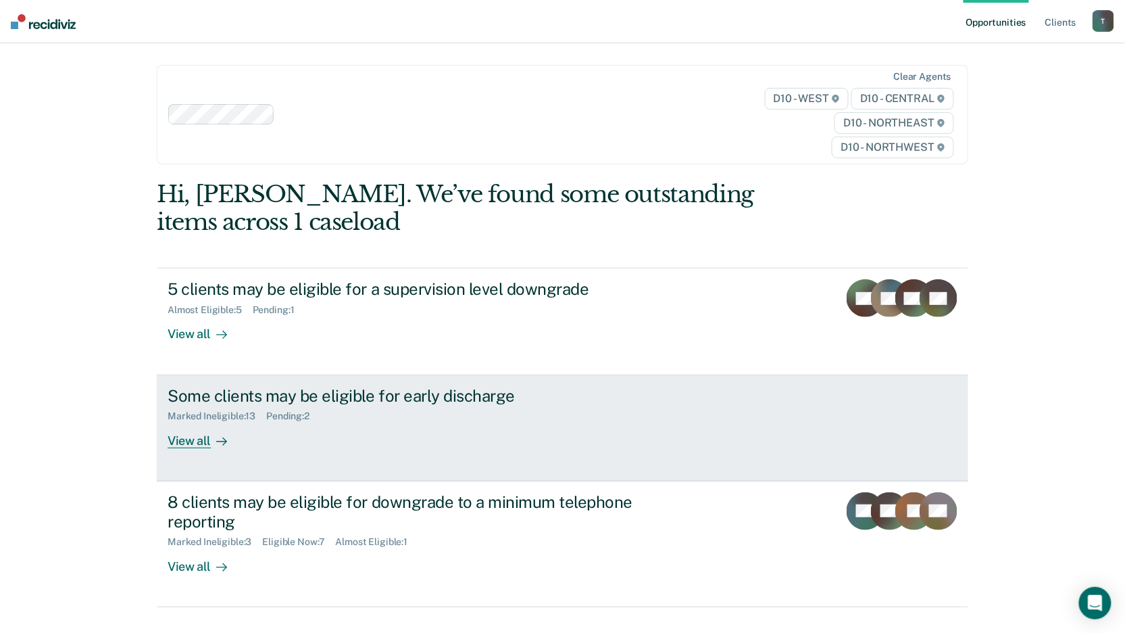
scroll to position [56, 0]
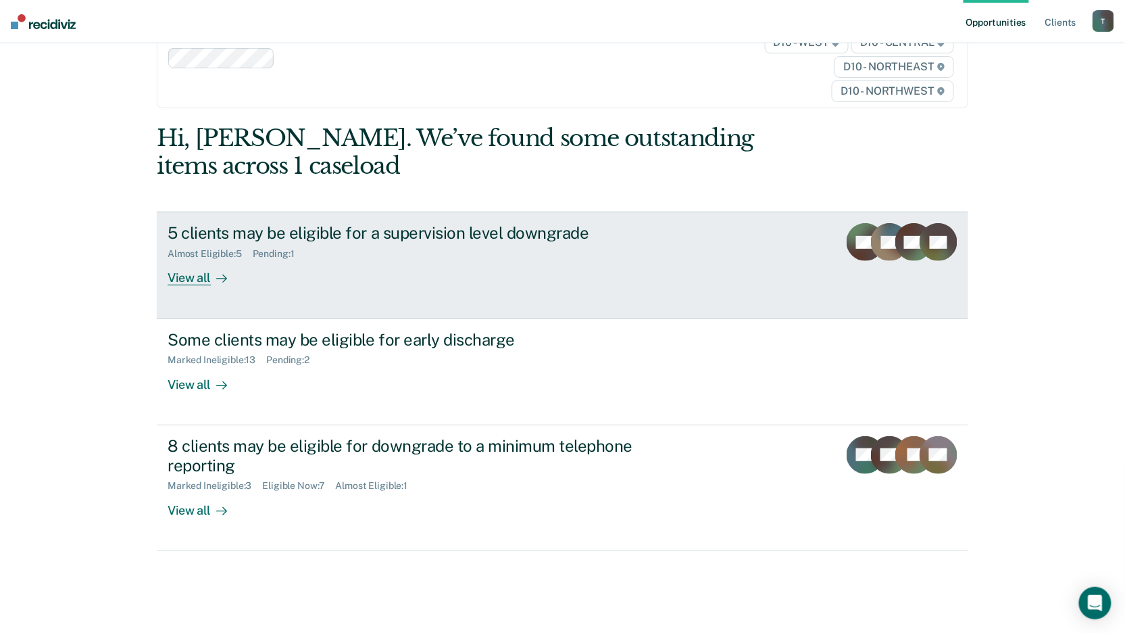
click at [185, 276] on div "View all" at bounding box center [206, 273] width 76 height 26
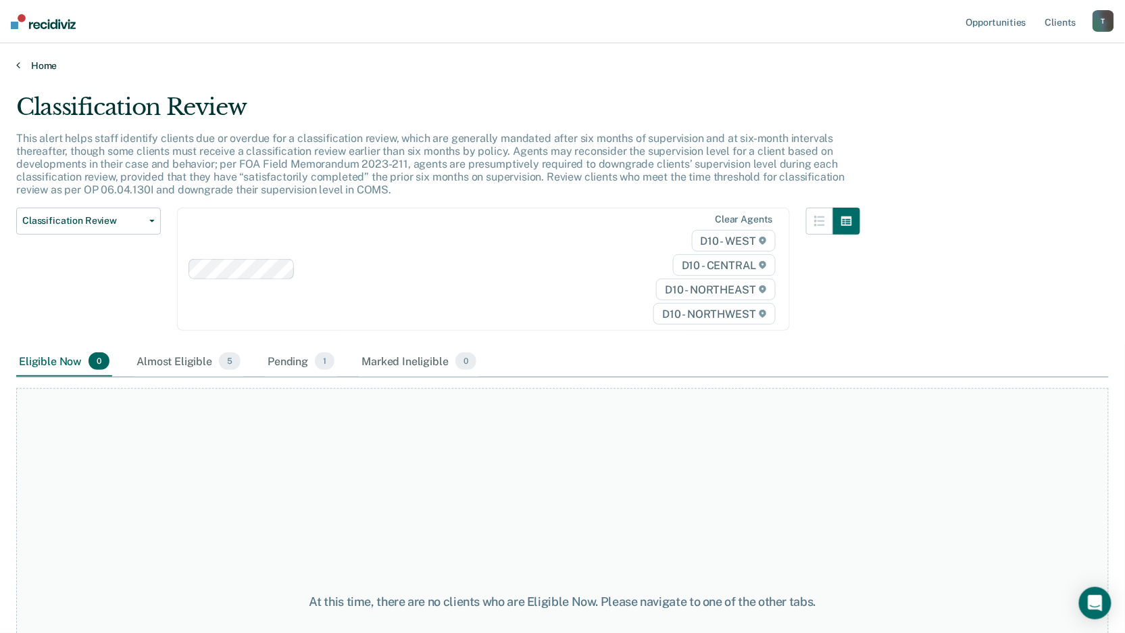
click at [24, 68] on link "Home" at bounding box center [562, 65] width 1093 height 12
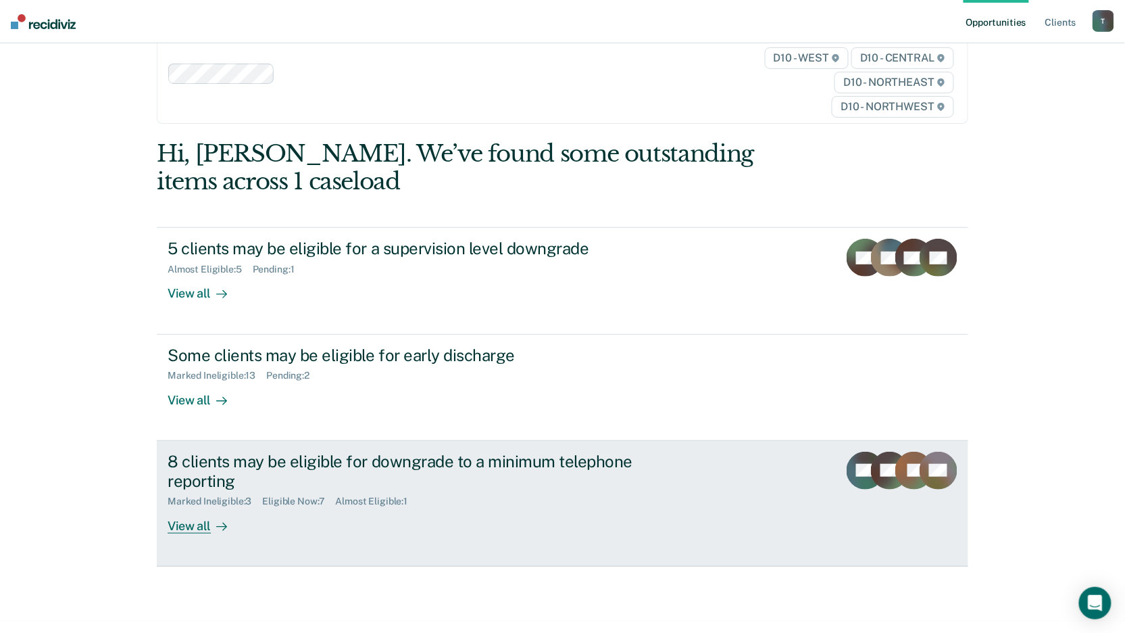
scroll to position [56, 0]
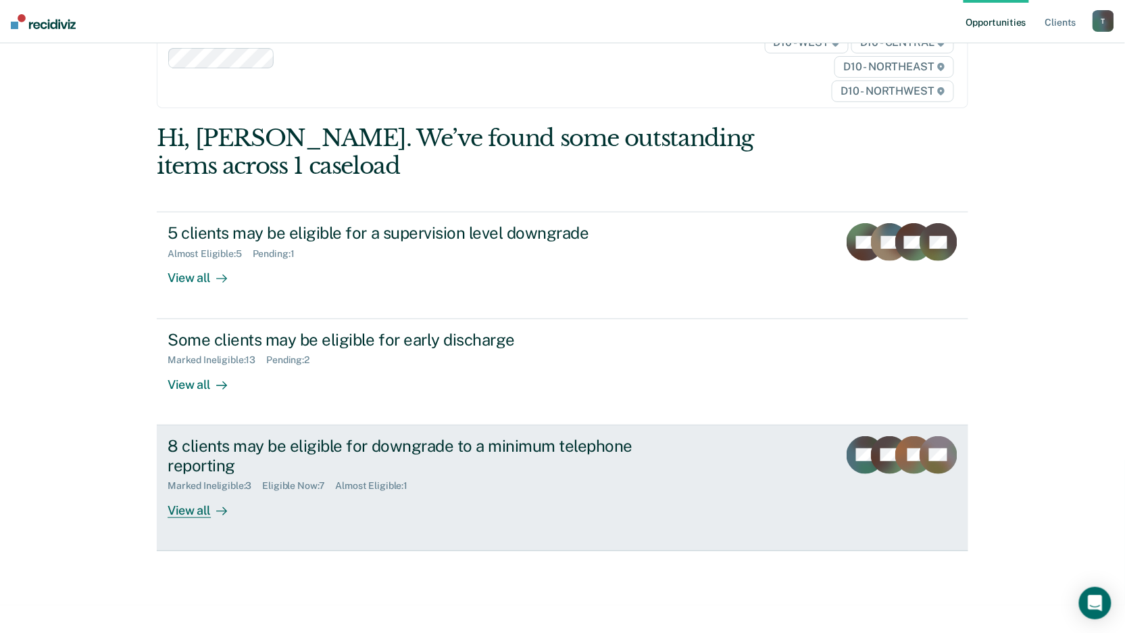
click at [191, 516] on div "View all" at bounding box center [206, 504] width 76 height 26
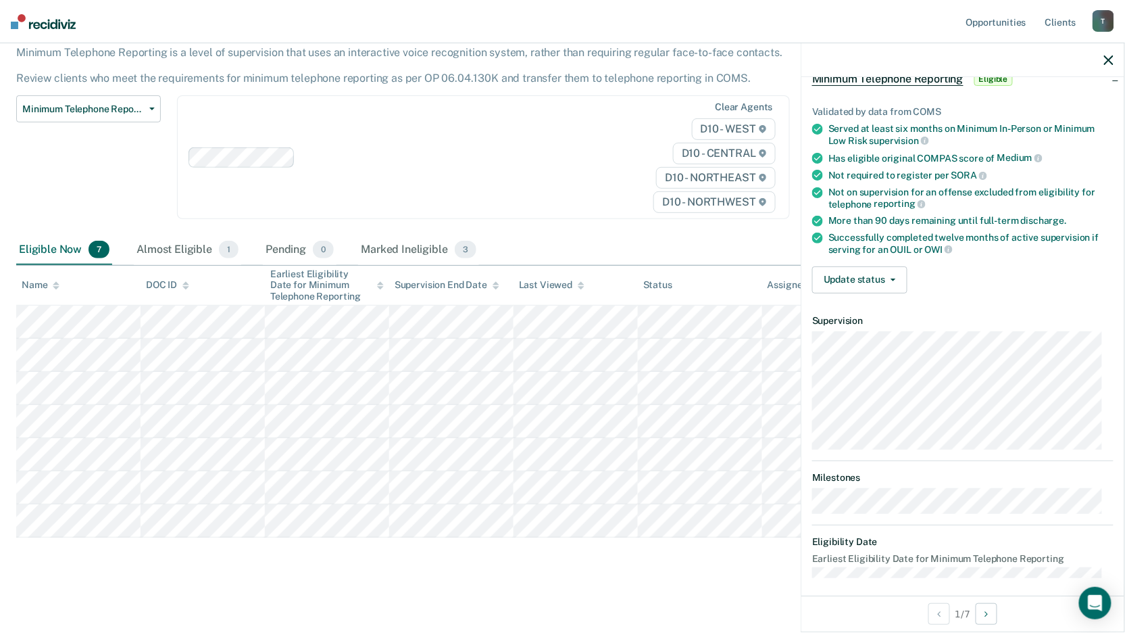
scroll to position [82, 0]
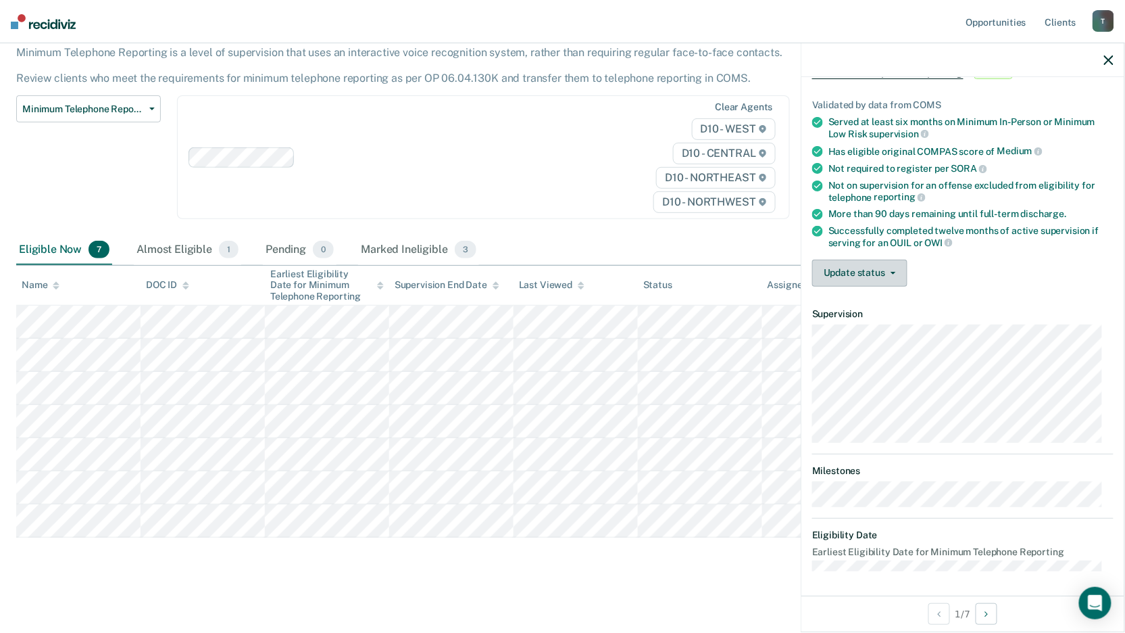
click at [891, 272] on span "button" at bounding box center [890, 273] width 11 height 3
click at [885, 270] on button "Update status" at bounding box center [859, 273] width 95 height 27
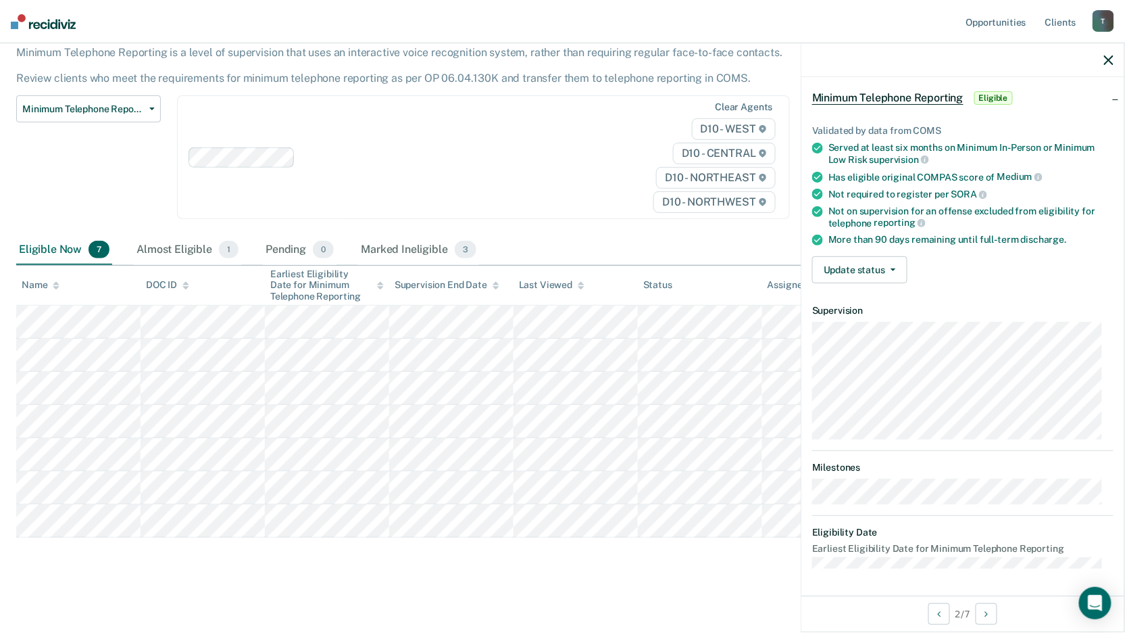
scroll to position [53, 0]
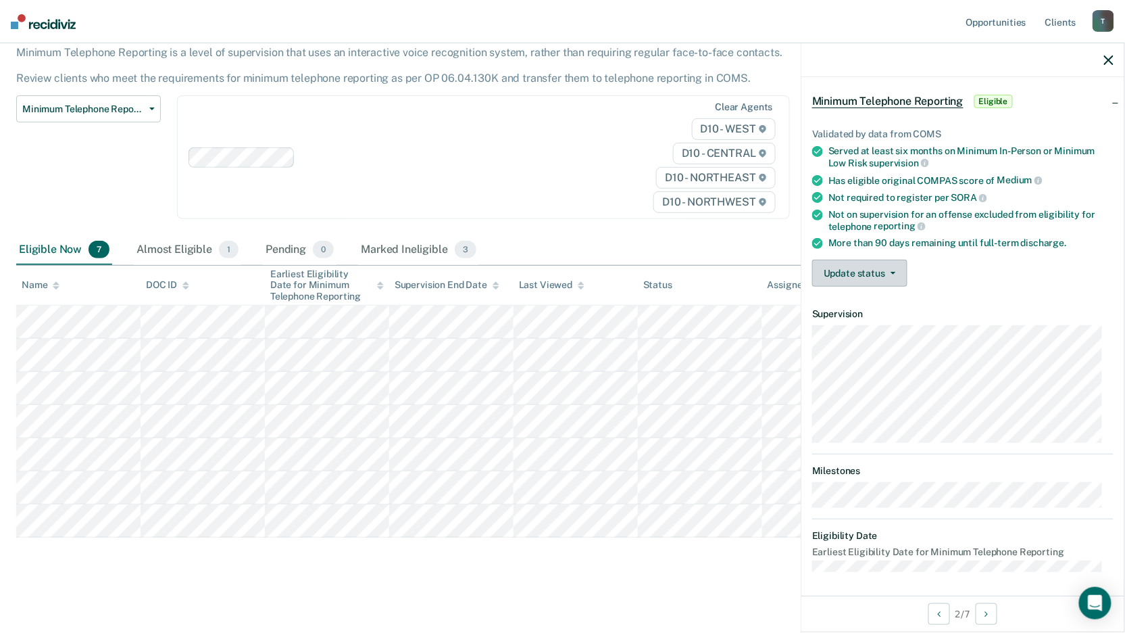
click at [891, 266] on button "Update status" at bounding box center [859, 273] width 95 height 27
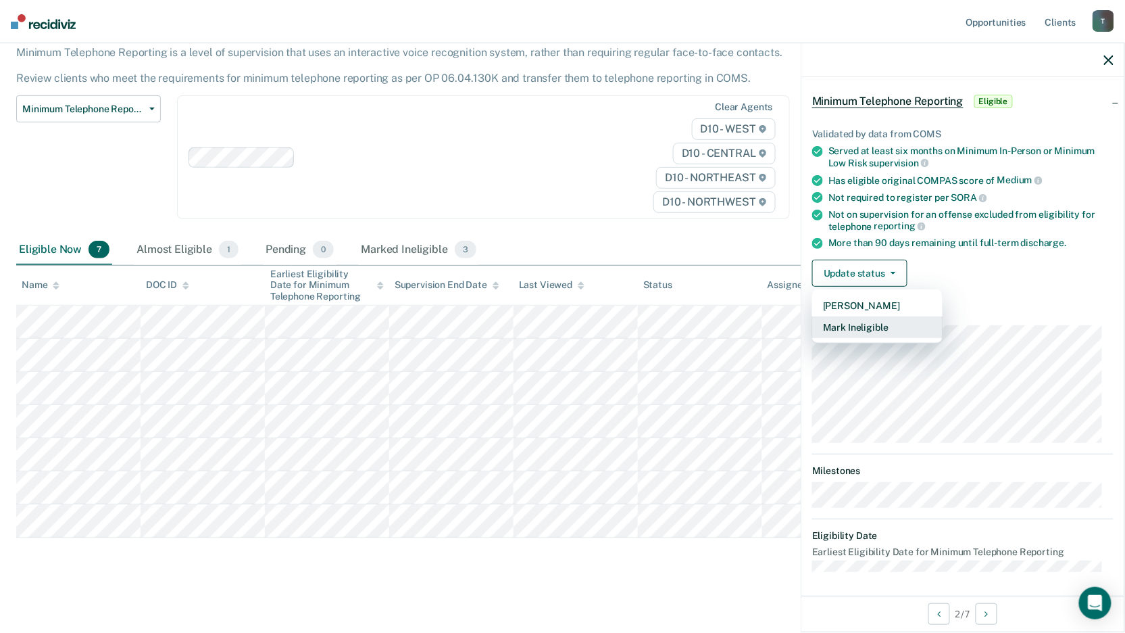
click at [870, 323] on button "Mark Ineligible" at bounding box center [877, 327] width 130 height 22
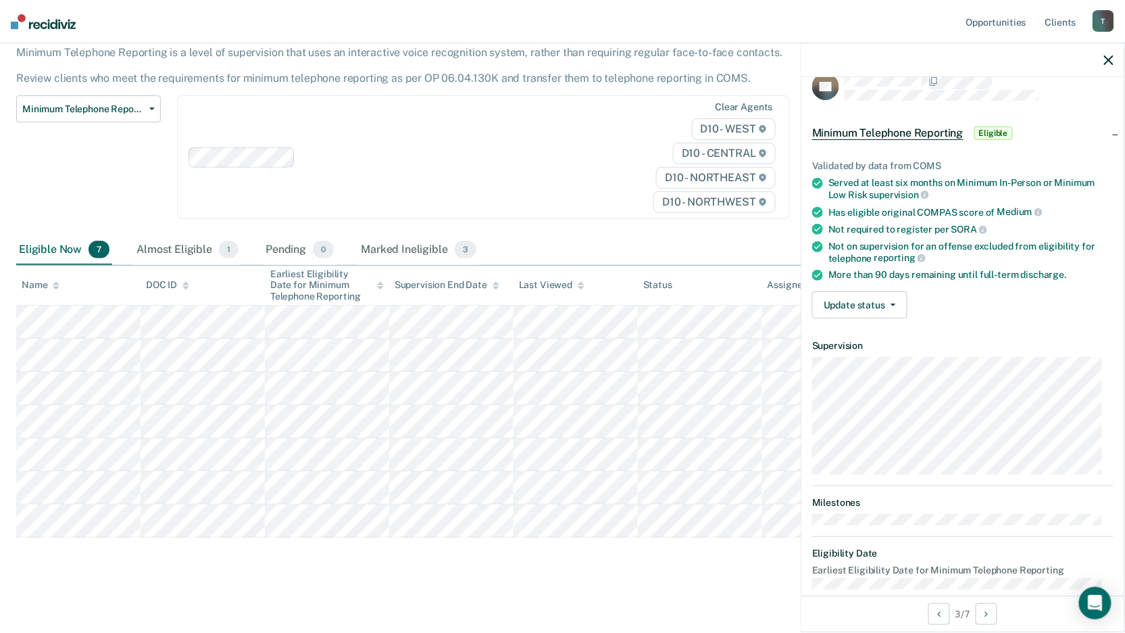
scroll to position [39, 0]
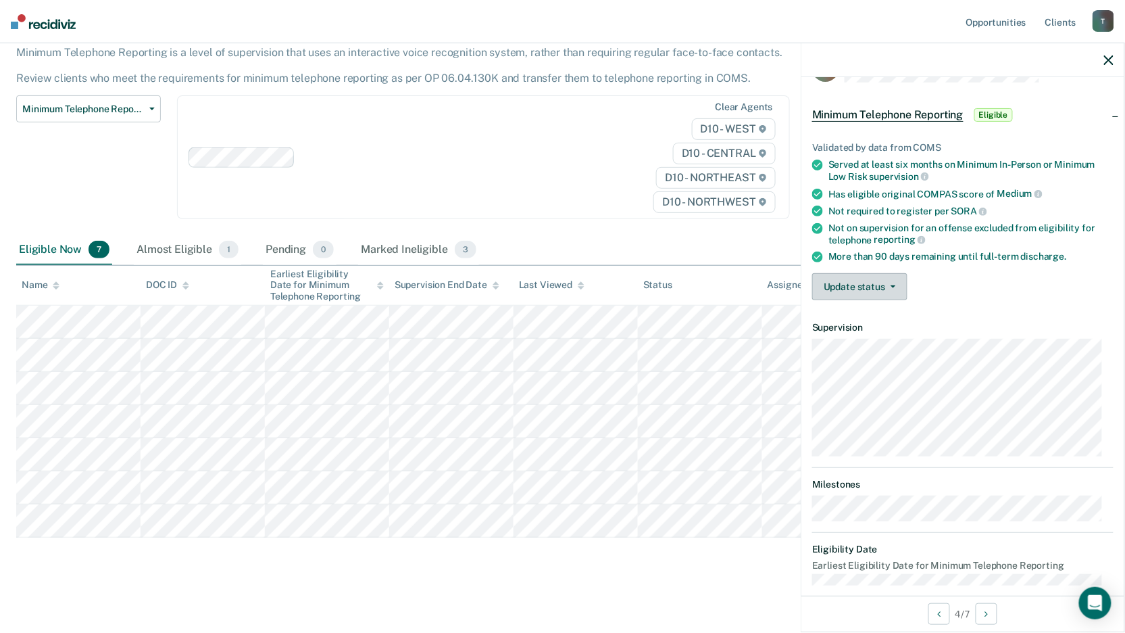
click at [893, 279] on button "Update status" at bounding box center [859, 286] width 95 height 27
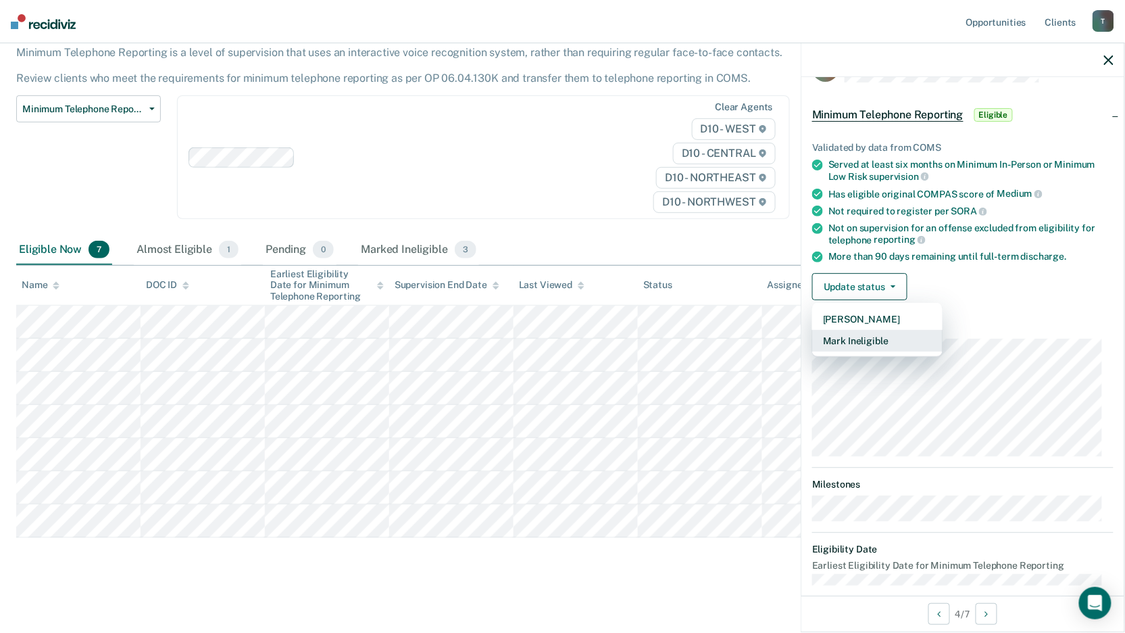
click at [856, 335] on button "Mark Ineligible" at bounding box center [877, 341] width 130 height 22
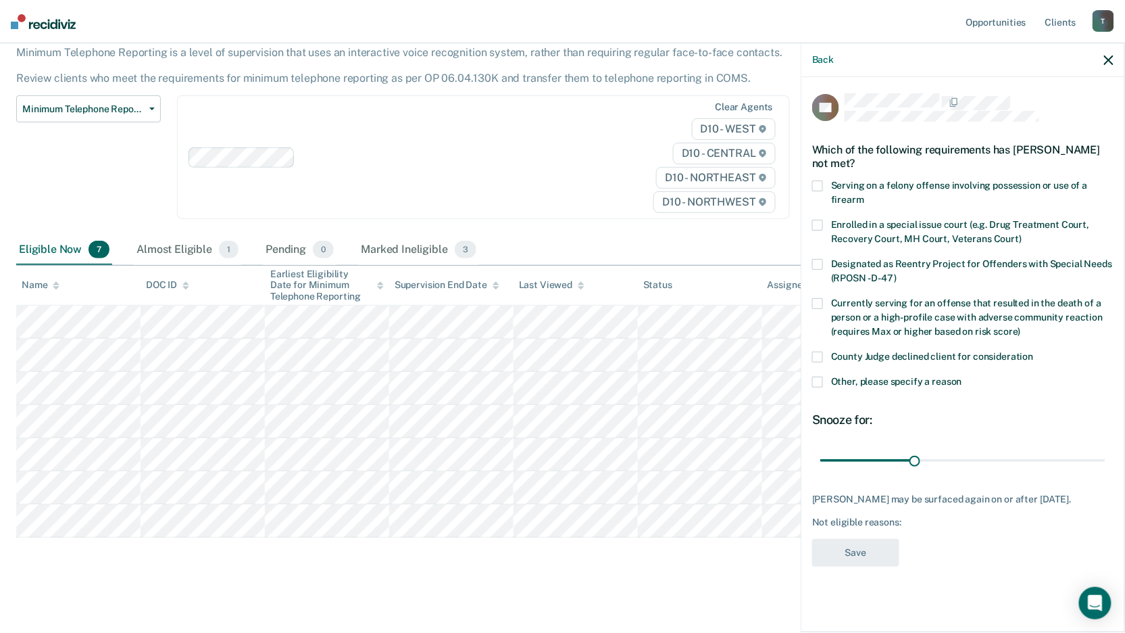
click at [814, 381] on span at bounding box center [817, 381] width 11 height 11
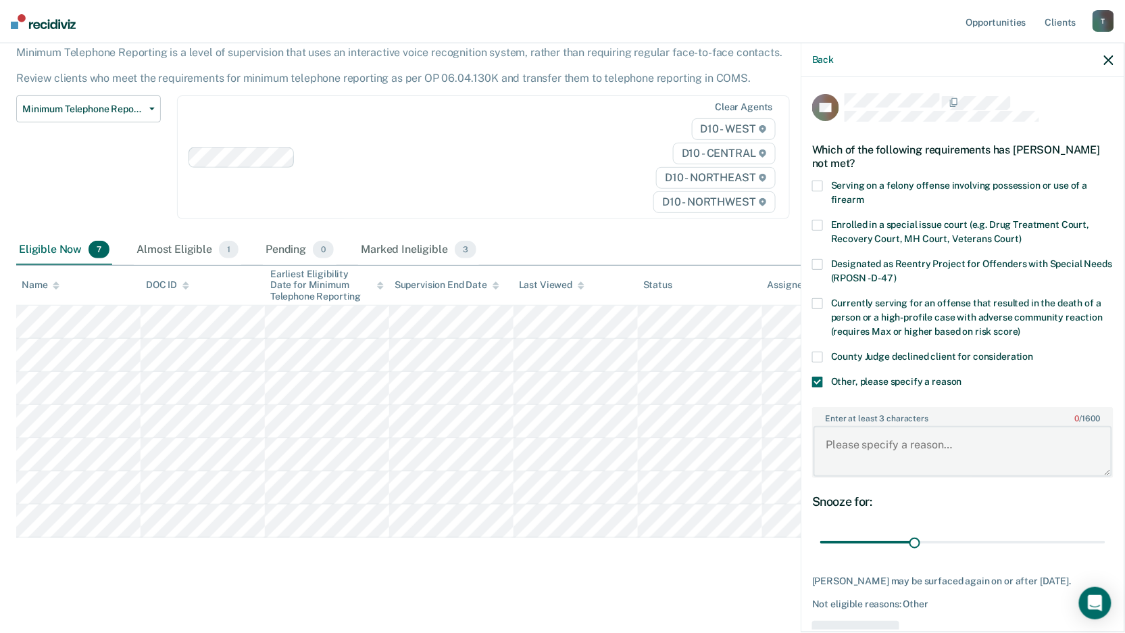
click at [881, 445] on textarea "Enter at least 3 characters 0 / 1600" at bounding box center [963, 451] width 299 height 50
type textarea "offense"
drag, startPoint x: 905, startPoint y: 535, endPoint x: 1125, endPoint y: 577, distance: 223.5
type input "90"
click at [1106, 554] on input "range" at bounding box center [963, 542] width 285 height 24
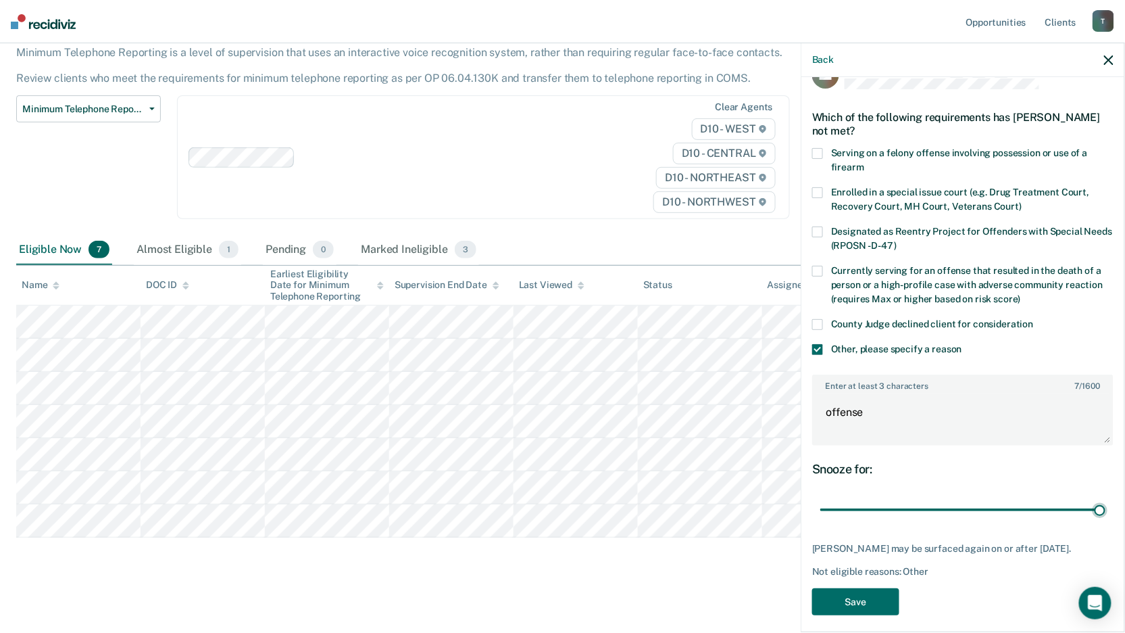
scroll to position [49, 0]
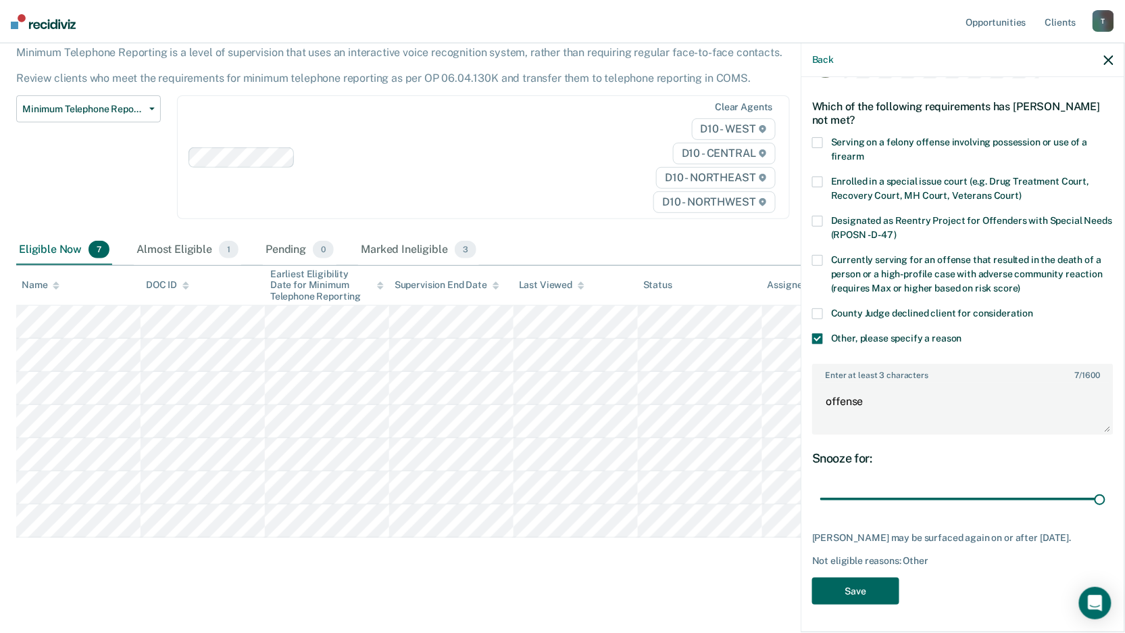
click at [868, 595] on button "Save" at bounding box center [855, 591] width 87 height 28
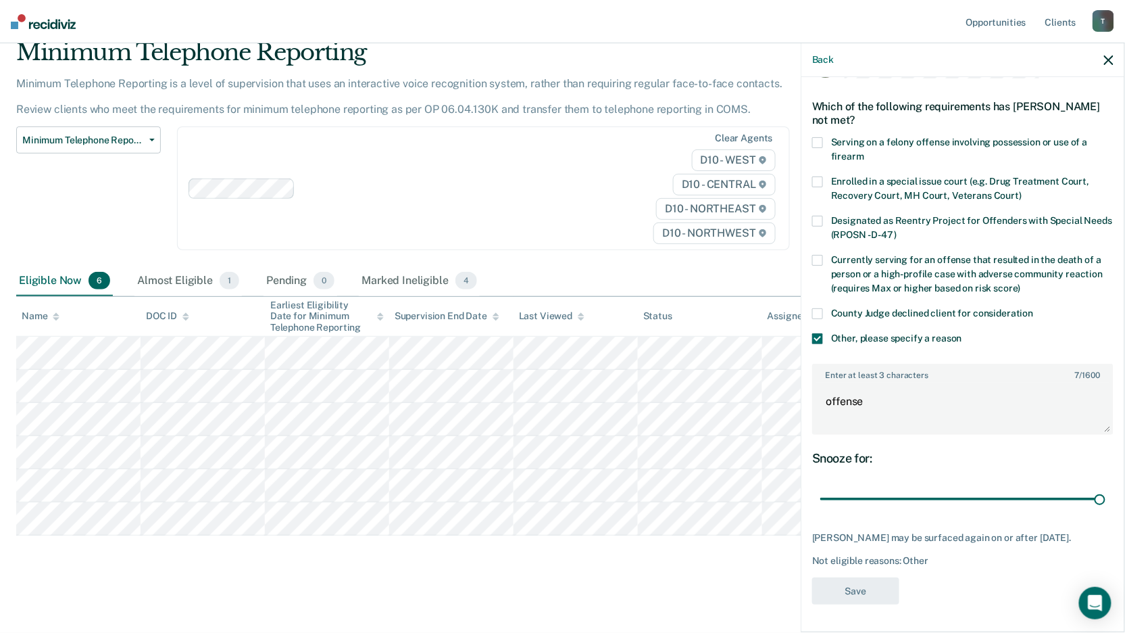
scroll to position [53, 0]
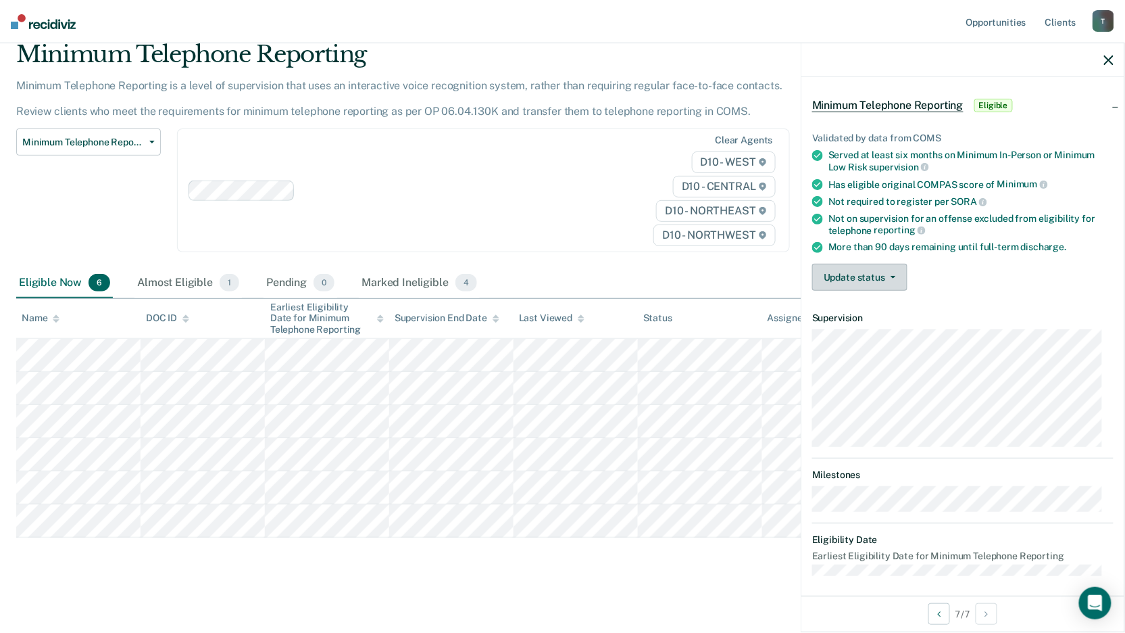
click at [896, 276] on button "Update status" at bounding box center [859, 277] width 95 height 27
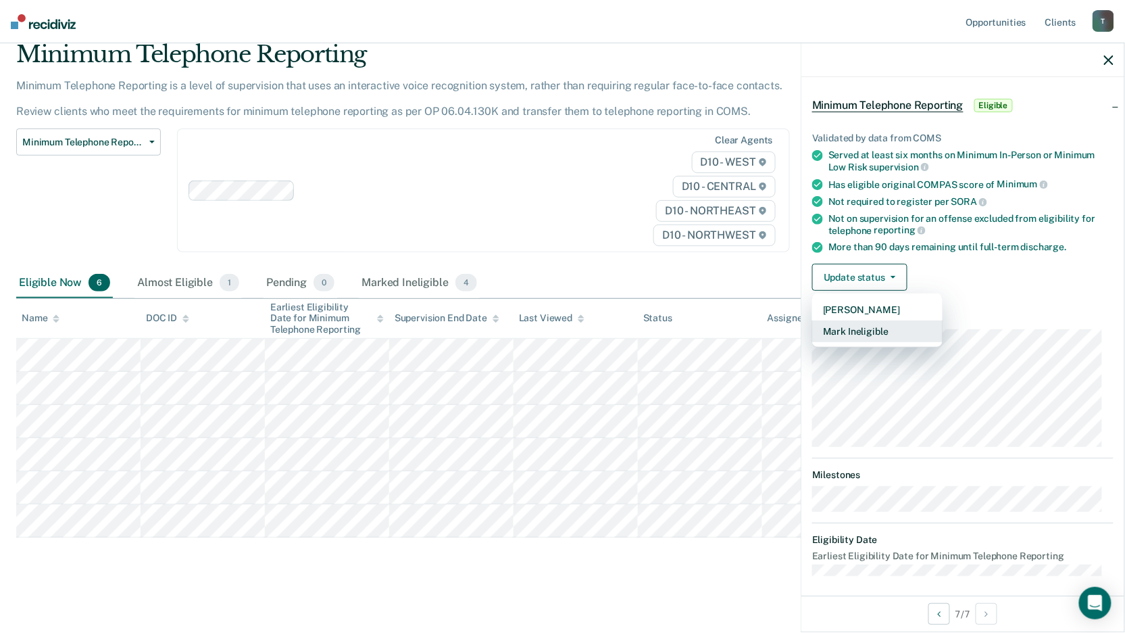
click at [872, 324] on button "Mark Ineligible" at bounding box center [877, 331] width 130 height 22
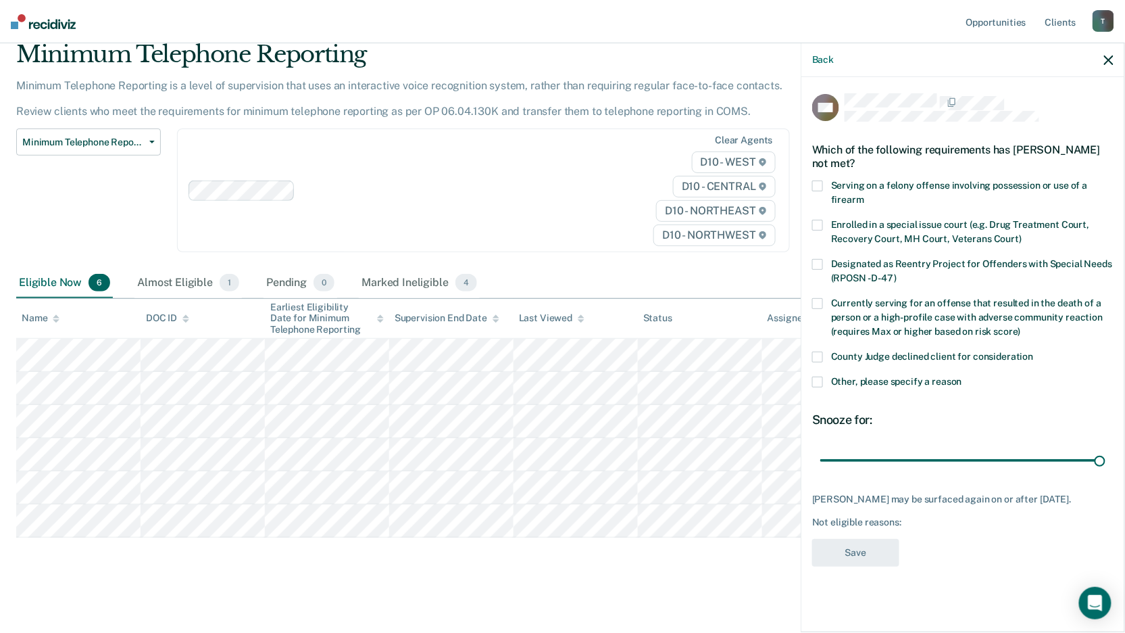
drag, startPoint x: 919, startPoint y: 456, endPoint x: 1081, endPoint y: 426, distance: 164.8
type input "90"
click at [1102, 448] on input "range" at bounding box center [963, 460] width 285 height 24
click at [813, 390] on div "Other, please specify a reason" at bounding box center [962, 388] width 301 height 25
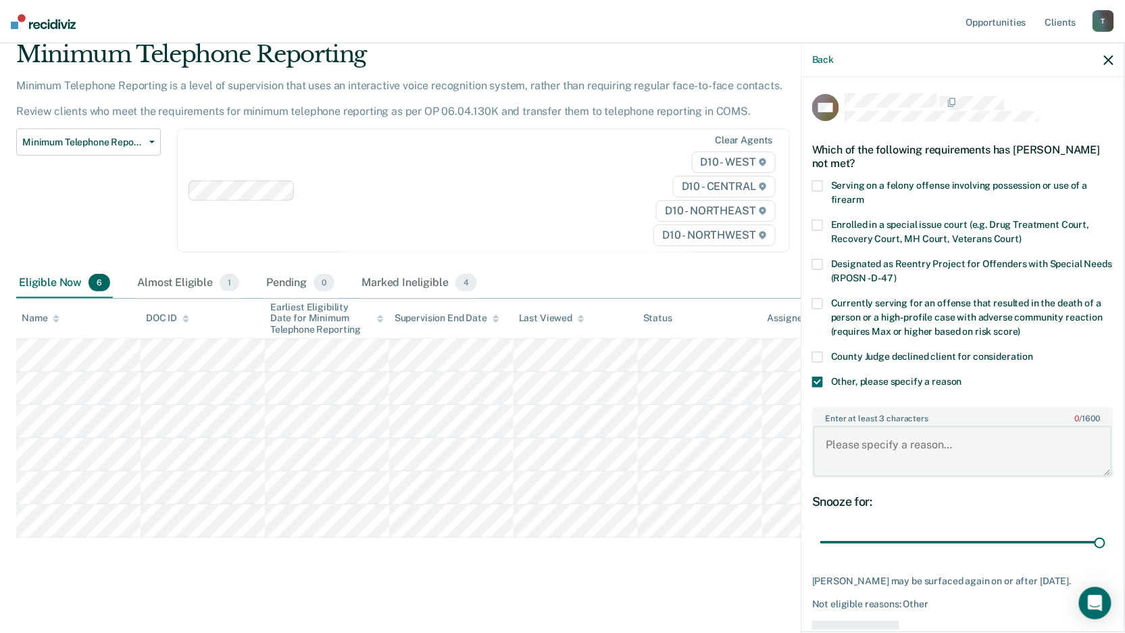
click at [858, 439] on textarea "Enter at least 3 characters 0 / 1600" at bounding box center [963, 451] width 299 height 50
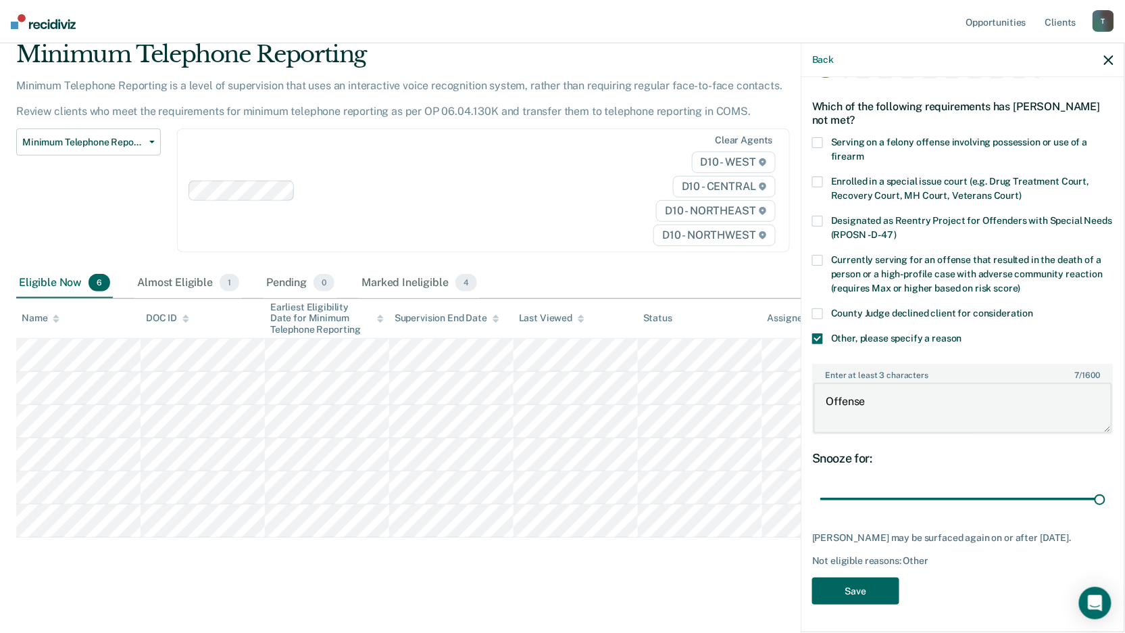
type textarea "Offense"
click at [854, 587] on button "Save" at bounding box center [855, 591] width 87 height 28
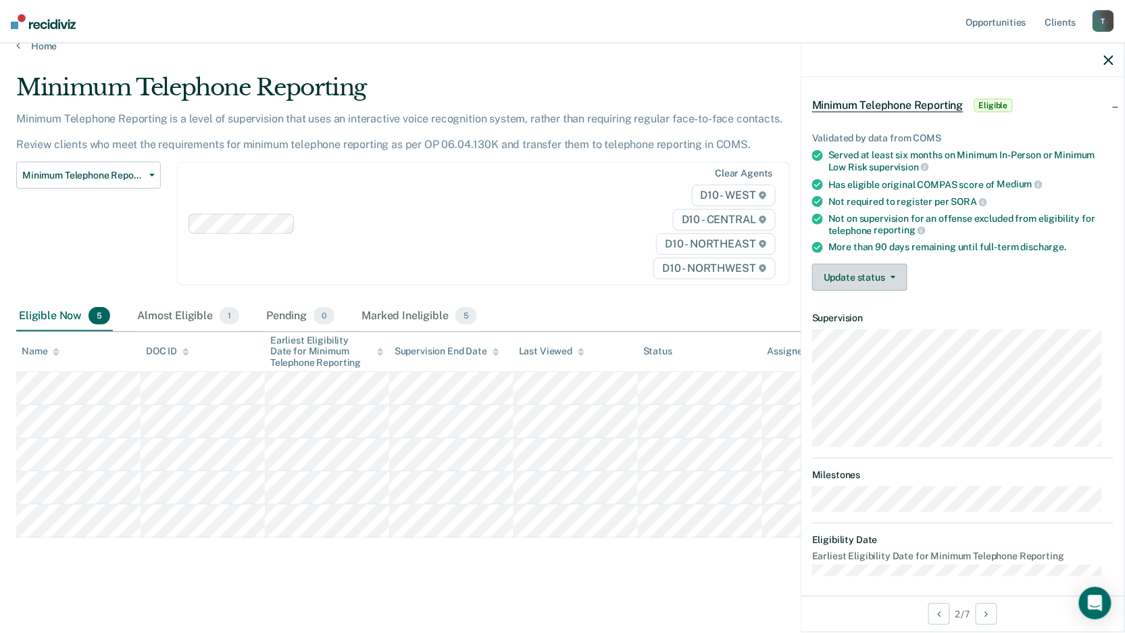
click at [862, 272] on button "Update status" at bounding box center [859, 277] width 95 height 27
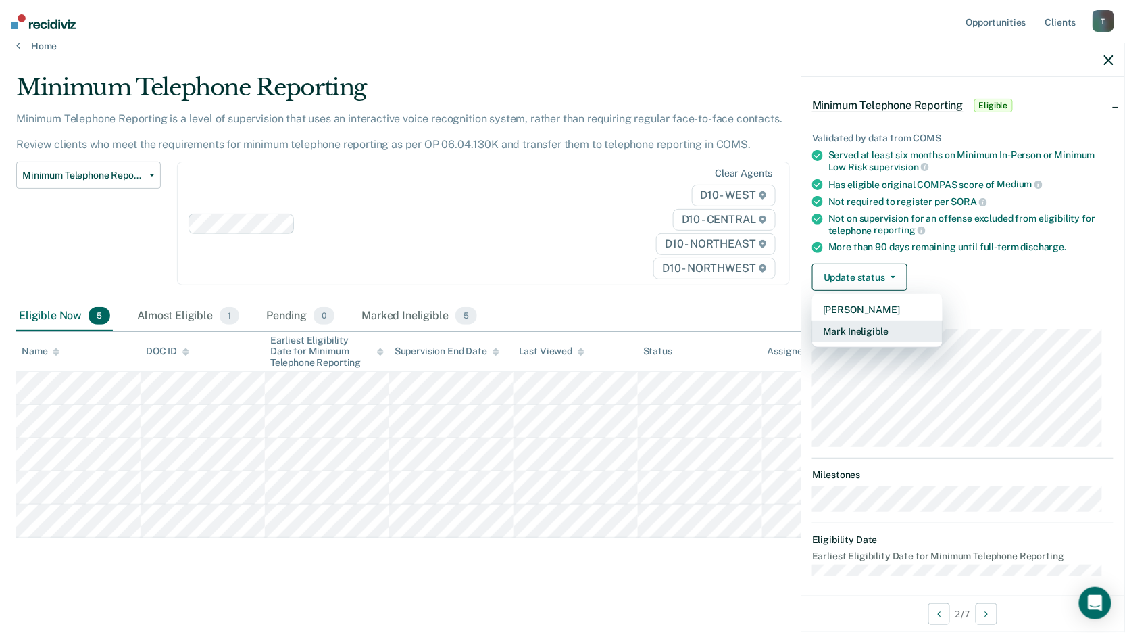
click at [846, 326] on button "Mark Ineligible" at bounding box center [877, 331] width 130 height 22
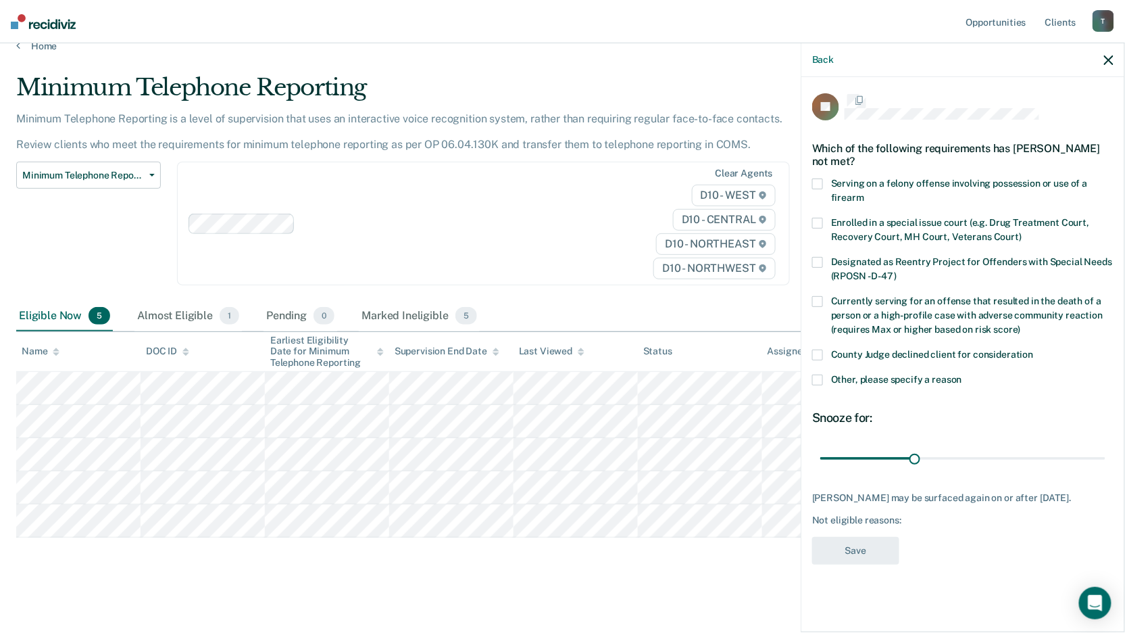
scroll to position [0, 0]
drag, startPoint x: 911, startPoint y: 458, endPoint x: 1140, endPoint y: 445, distance: 228.8
type input "90"
click at [1106, 448] on input "range" at bounding box center [963, 460] width 285 height 24
click at [814, 381] on span at bounding box center [817, 381] width 11 height 11
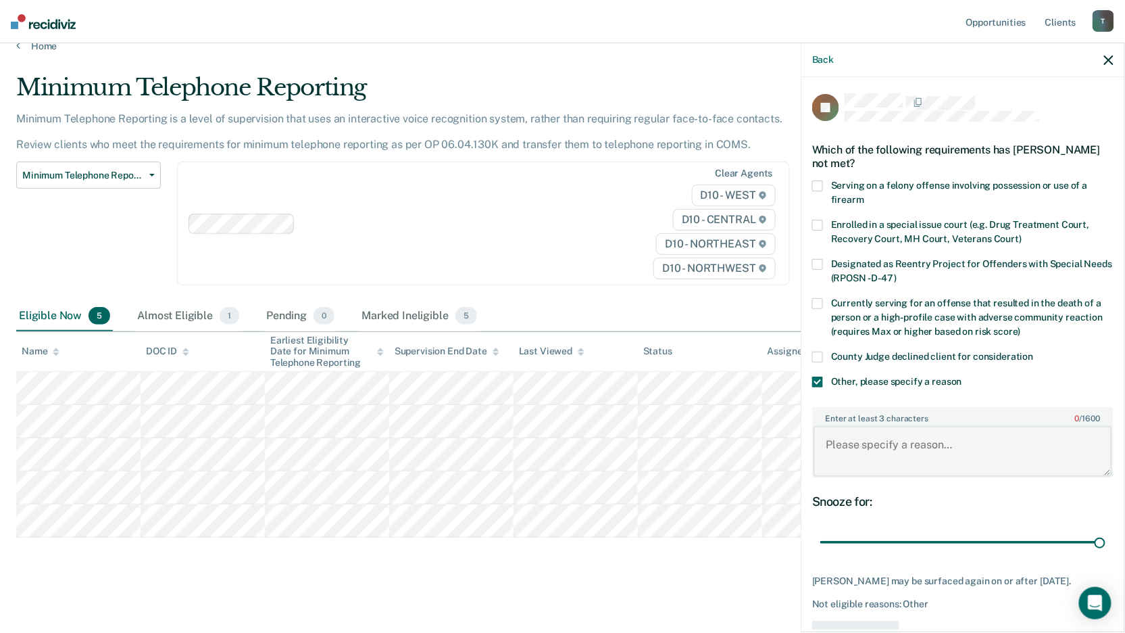
click at [833, 441] on textarea "Enter at least 3 characters 0 / 1600" at bounding box center [963, 451] width 299 height 50
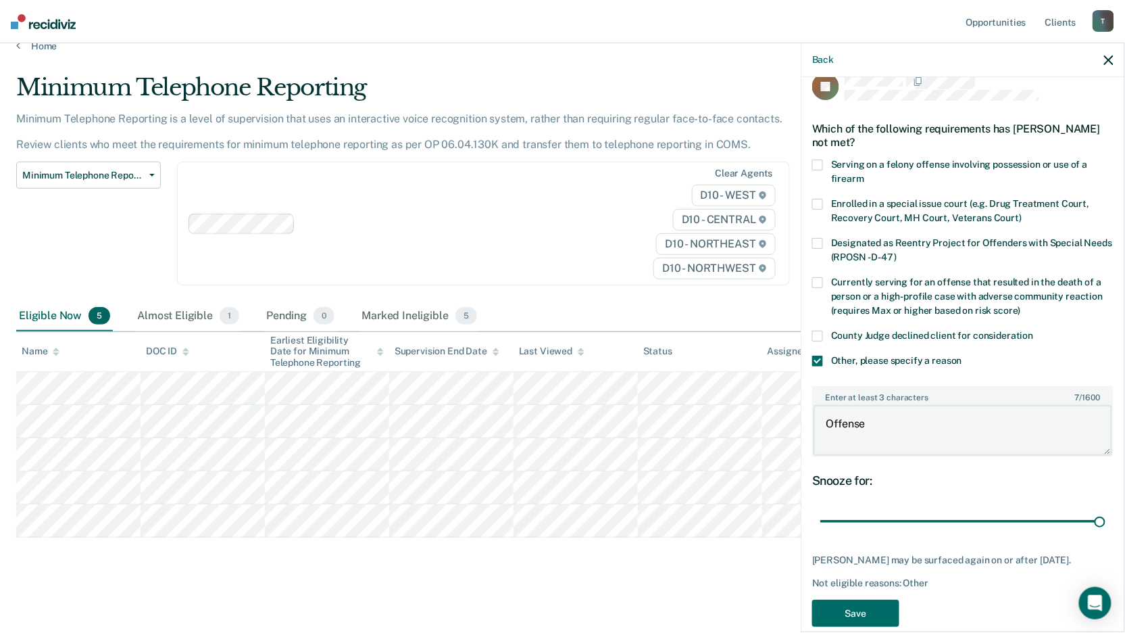
scroll to position [37, 0]
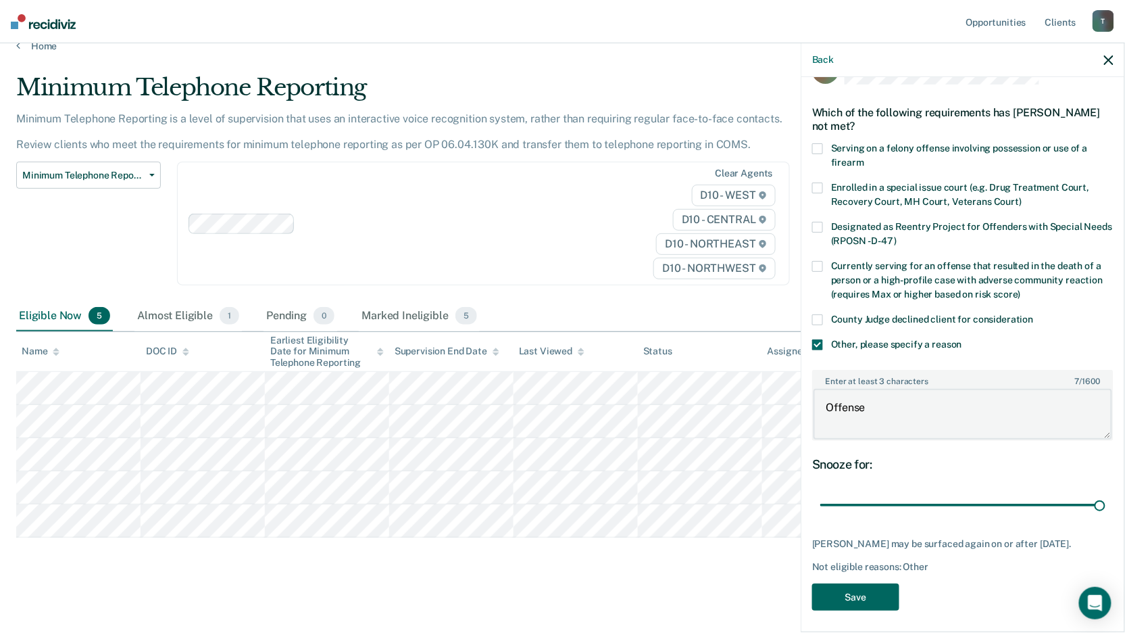
type textarea "Offense"
click at [872, 585] on button "Save" at bounding box center [855, 597] width 87 height 28
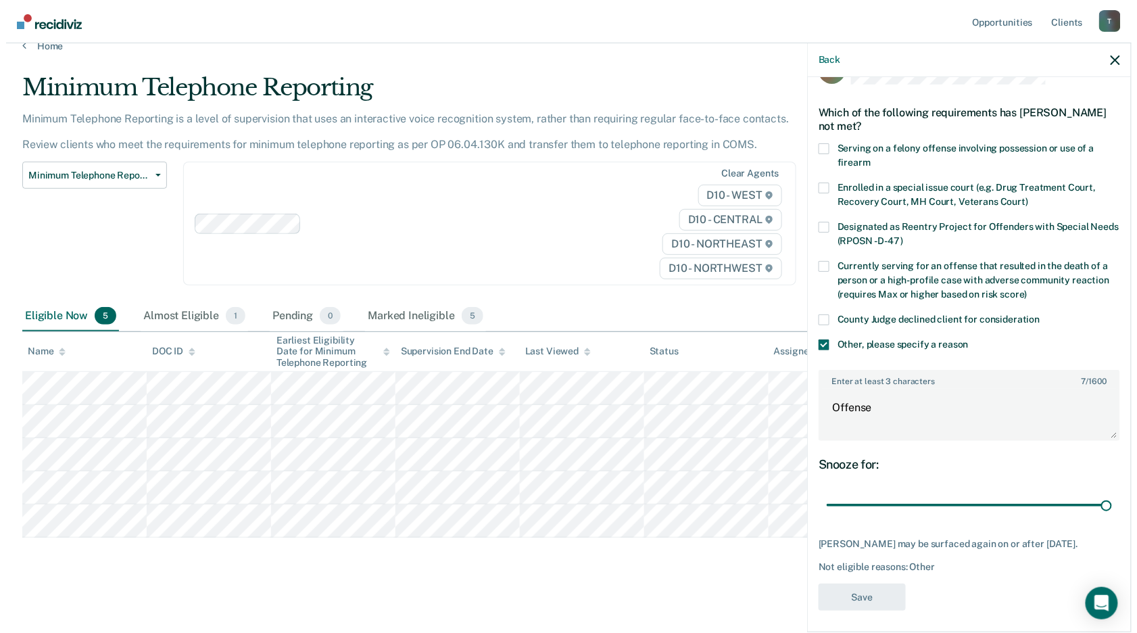
scroll to position [0, 0]
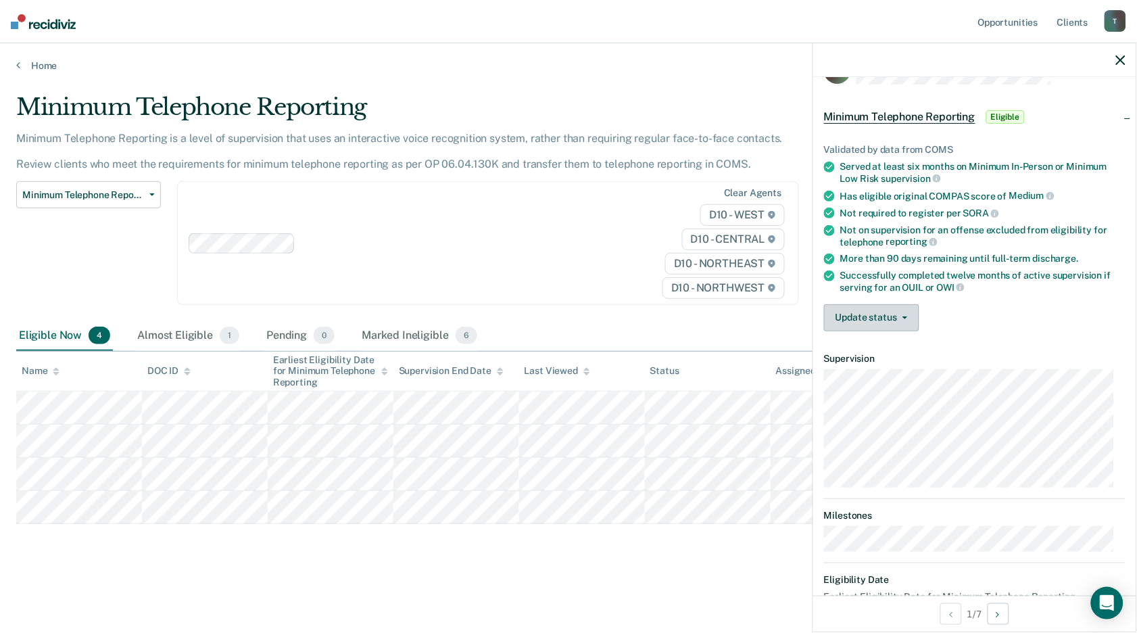
click at [908, 309] on button "Update status" at bounding box center [871, 317] width 95 height 27
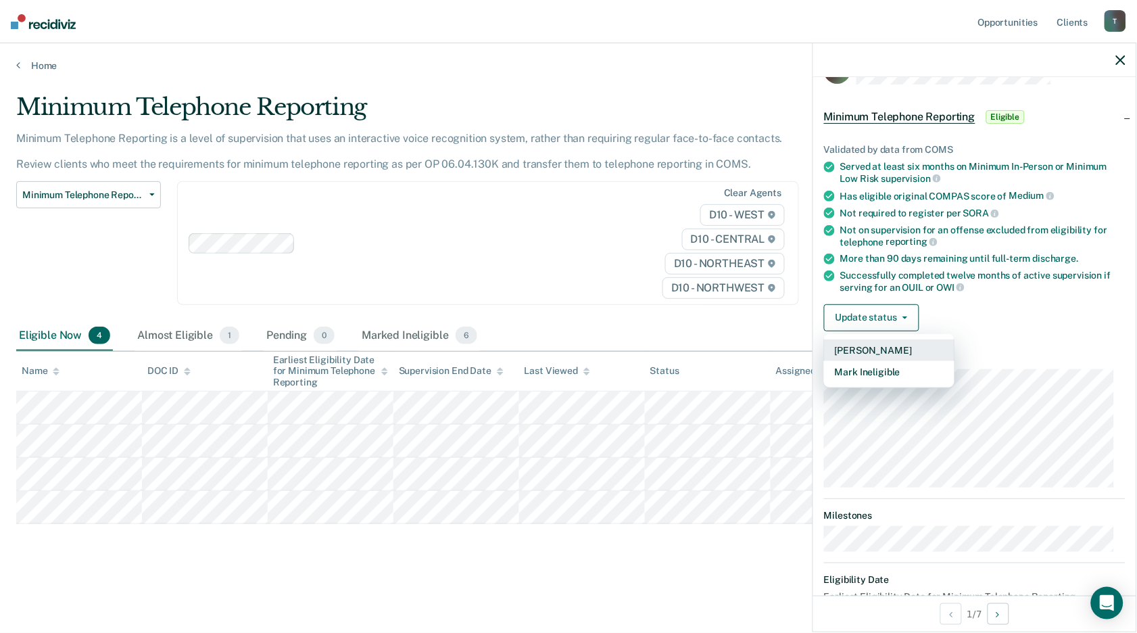
click at [890, 344] on button "[PERSON_NAME]" at bounding box center [889, 350] width 130 height 22
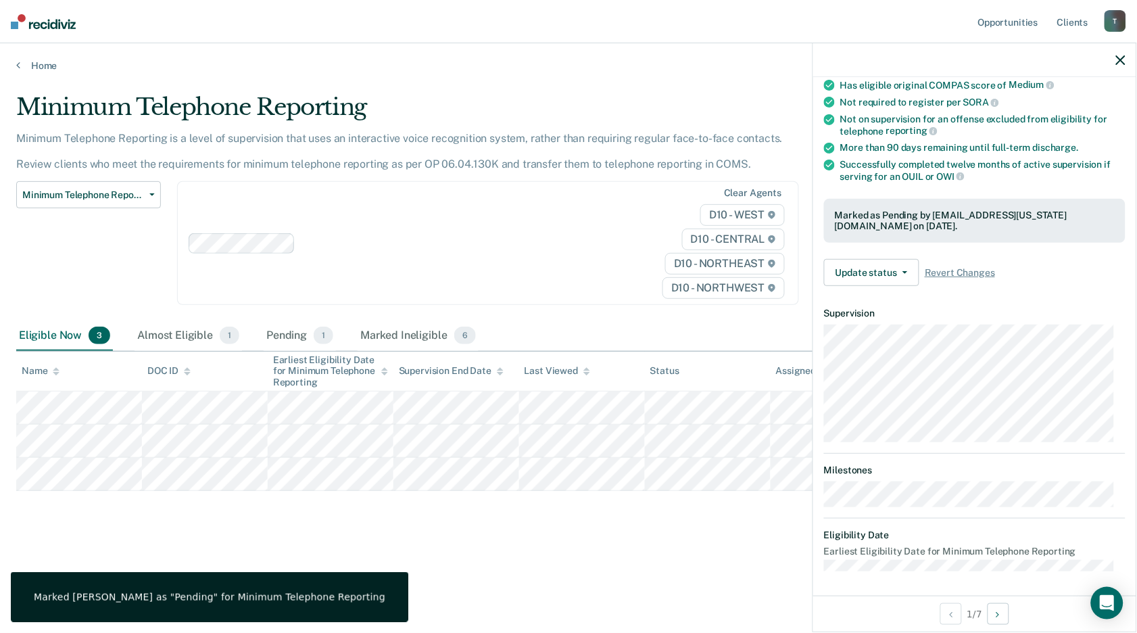
scroll to position [39, 0]
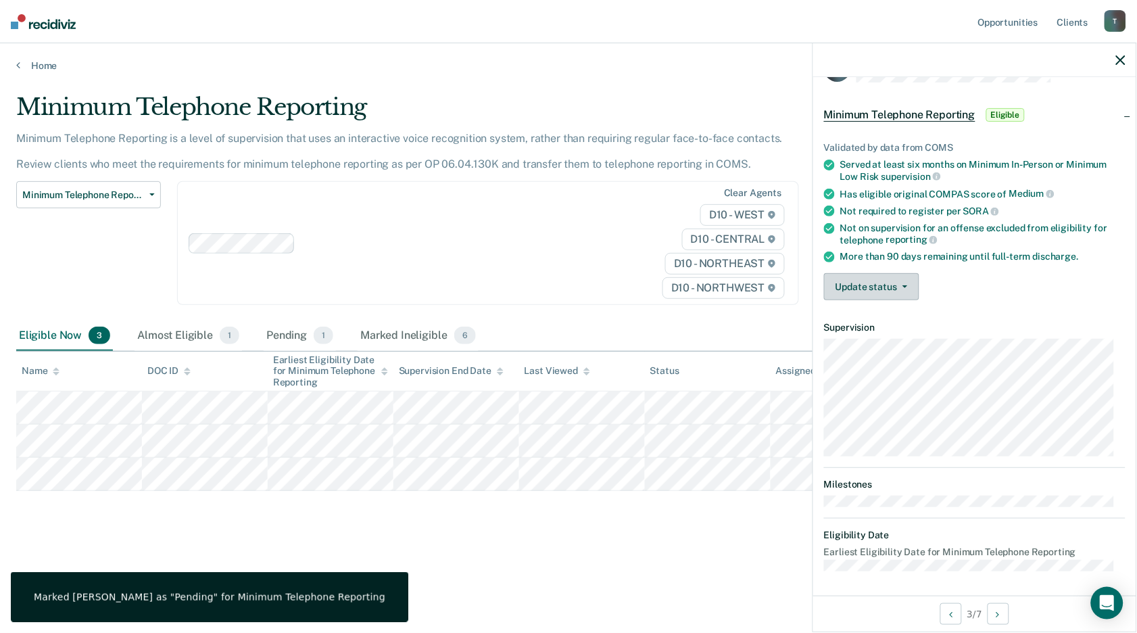
click at [900, 281] on button "Update status" at bounding box center [871, 286] width 95 height 27
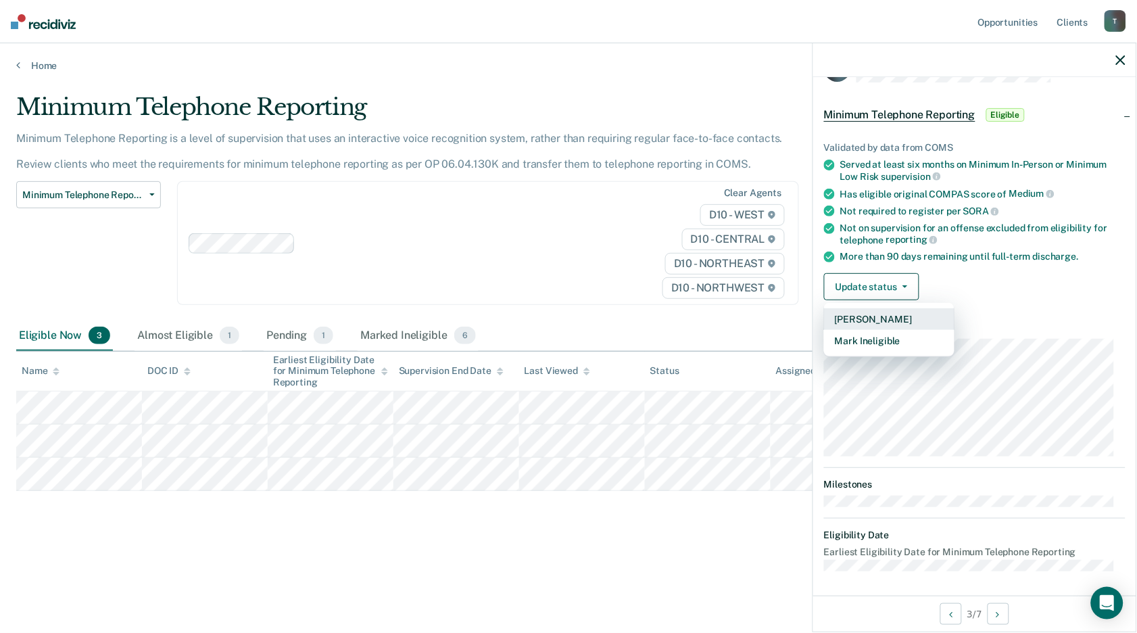
click at [879, 317] on button "[PERSON_NAME]" at bounding box center [889, 319] width 130 height 22
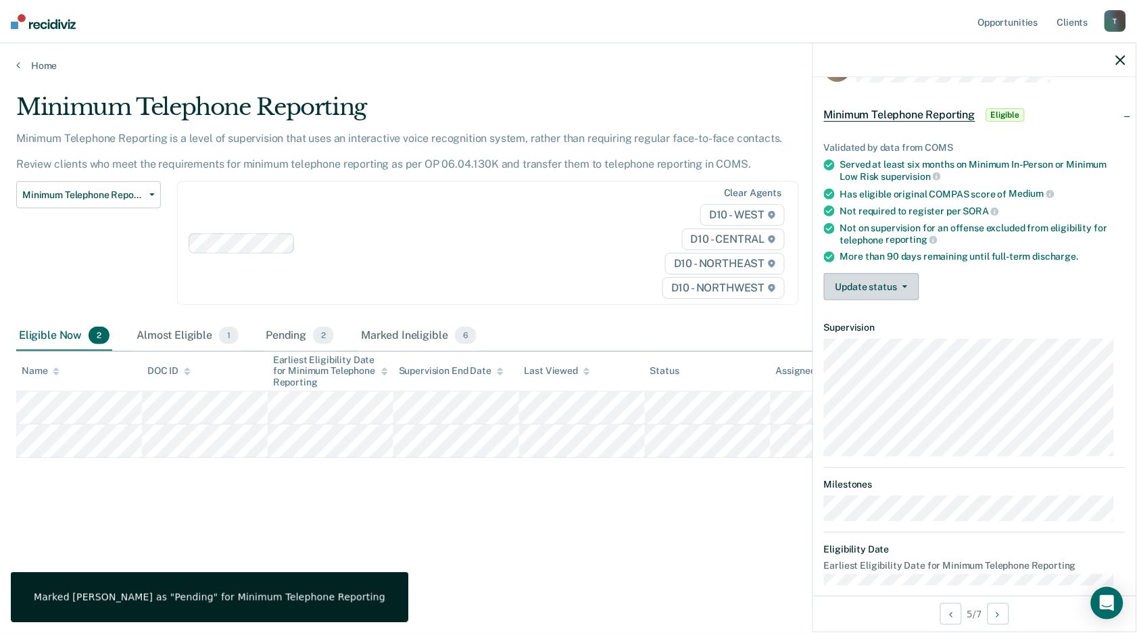
click at [892, 281] on button "Update status" at bounding box center [871, 286] width 95 height 27
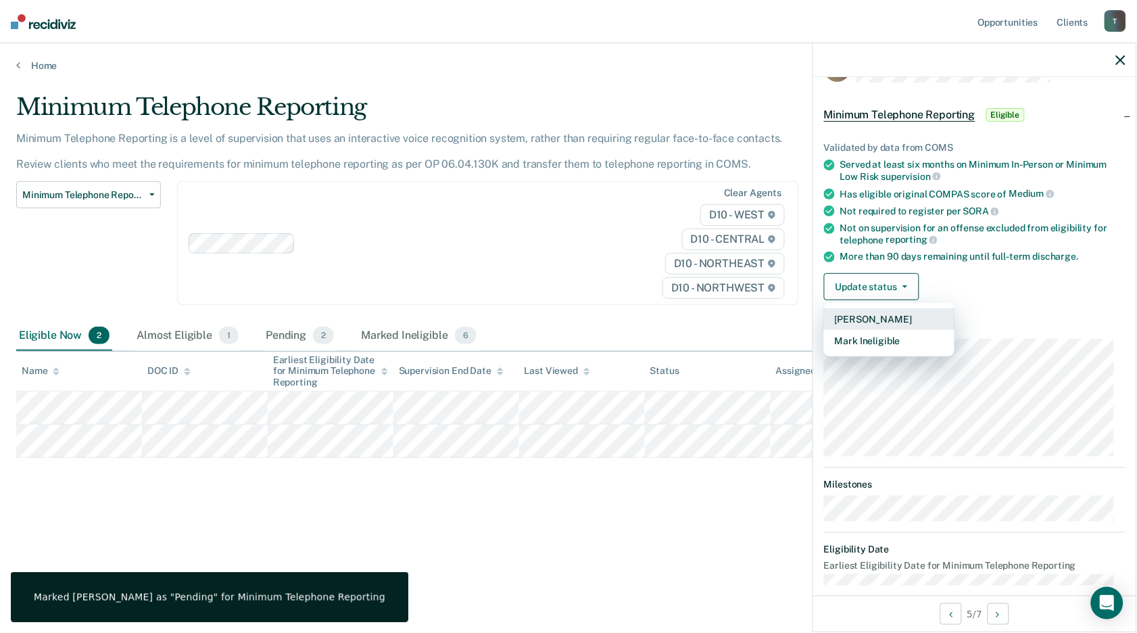
click at [877, 318] on button "[PERSON_NAME]" at bounding box center [889, 319] width 130 height 22
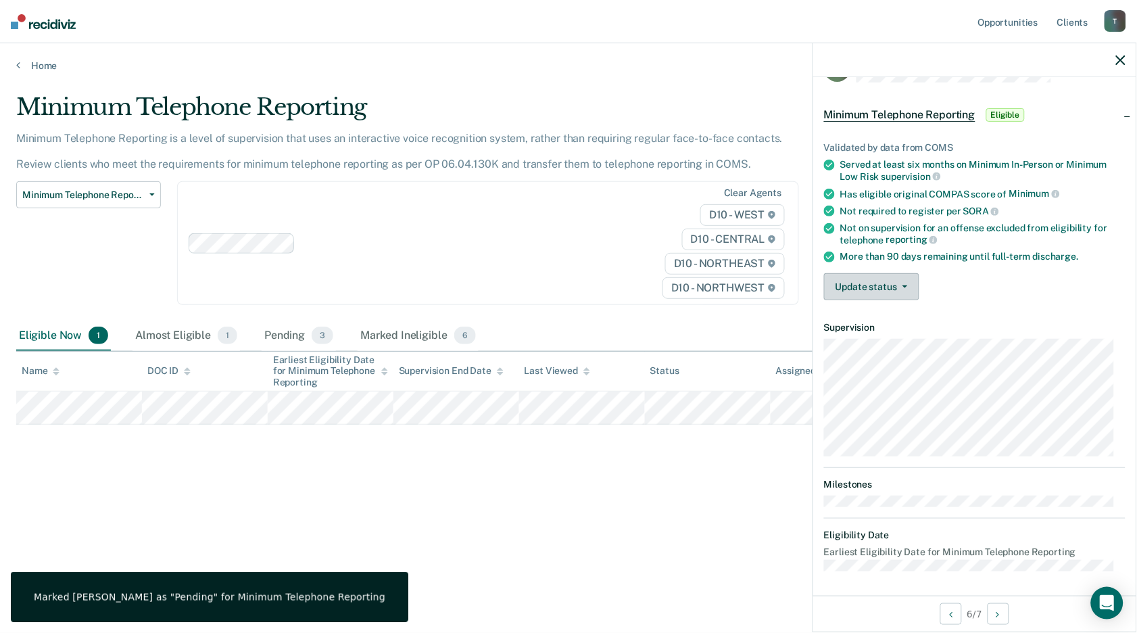
click at [908, 277] on button "Update status" at bounding box center [871, 286] width 95 height 27
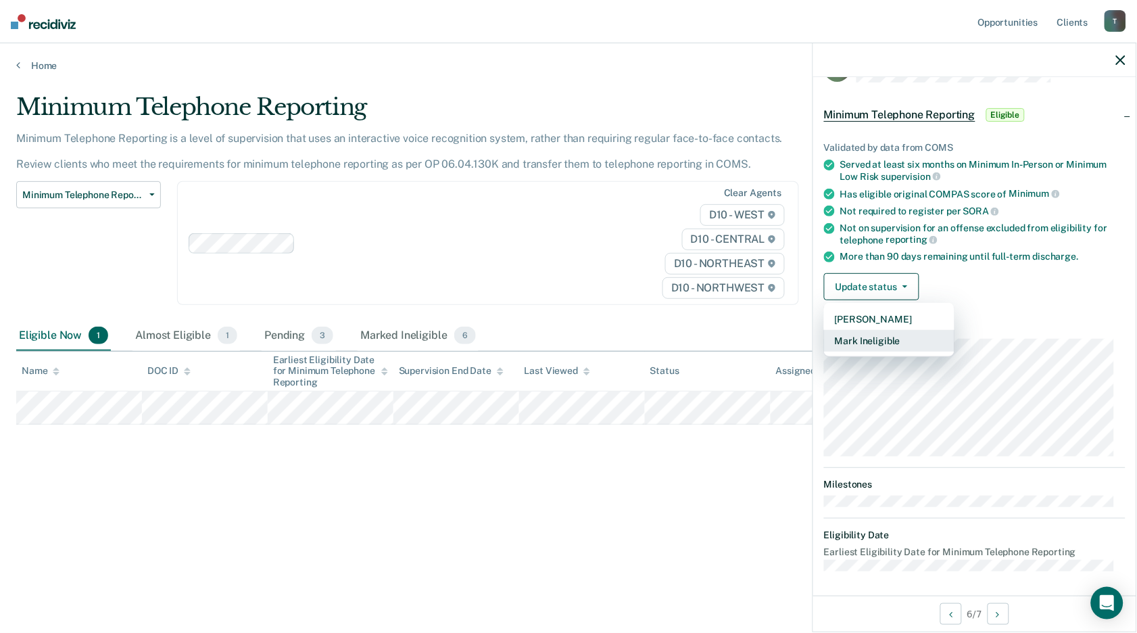
click at [875, 334] on button "Mark Ineligible" at bounding box center [889, 341] width 130 height 22
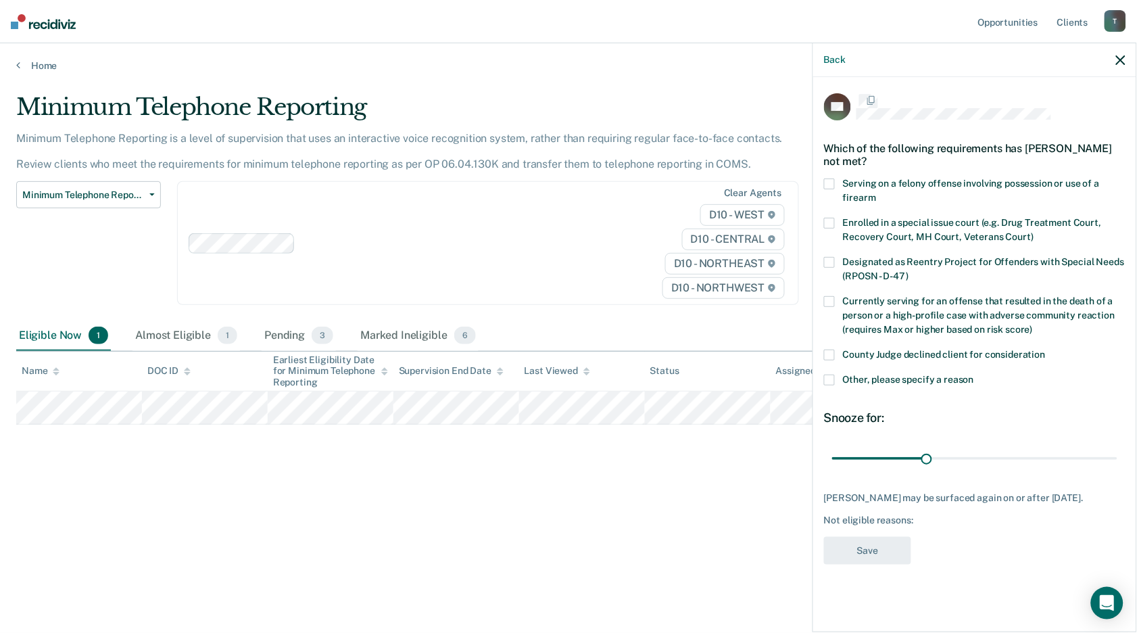
scroll to position [0, 0]
drag, startPoint x: 931, startPoint y: 460, endPoint x: 947, endPoint y: 499, distance: 42.4
type input "79"
click at [1078, 448] on input "range" at bounding box center [974, 460] width 285 height 24
drag, startPoint x: 832, startPoint y: 381, endPoint x: 834, endPoint y: 395, distance: 13.7
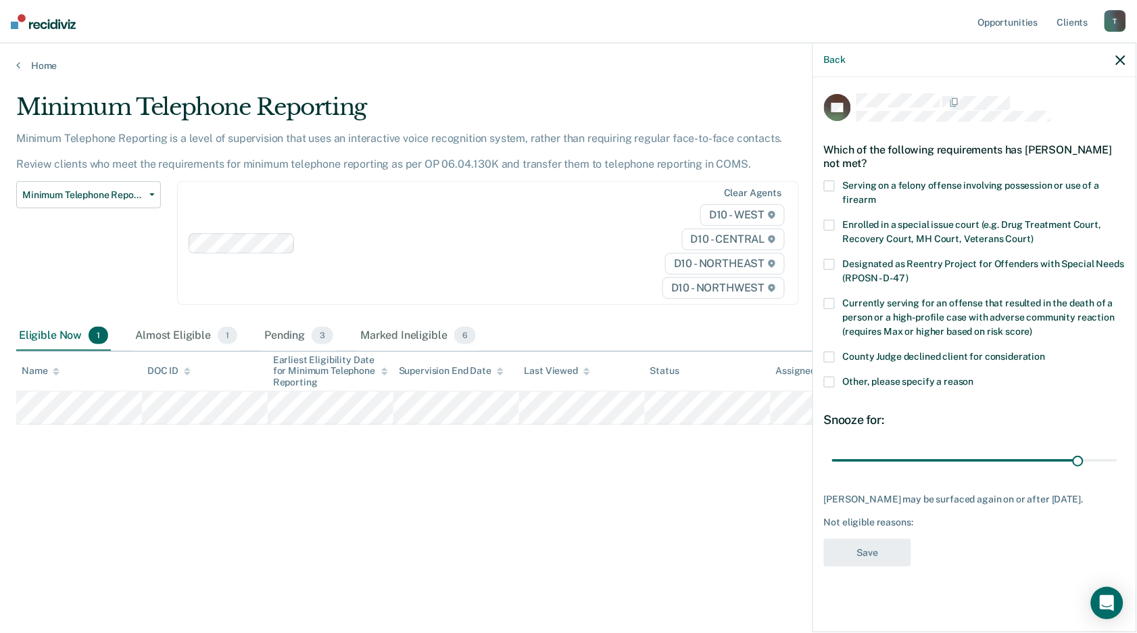
click at [832, 384] on span at bounding box center [829, 381] width 11 height 11
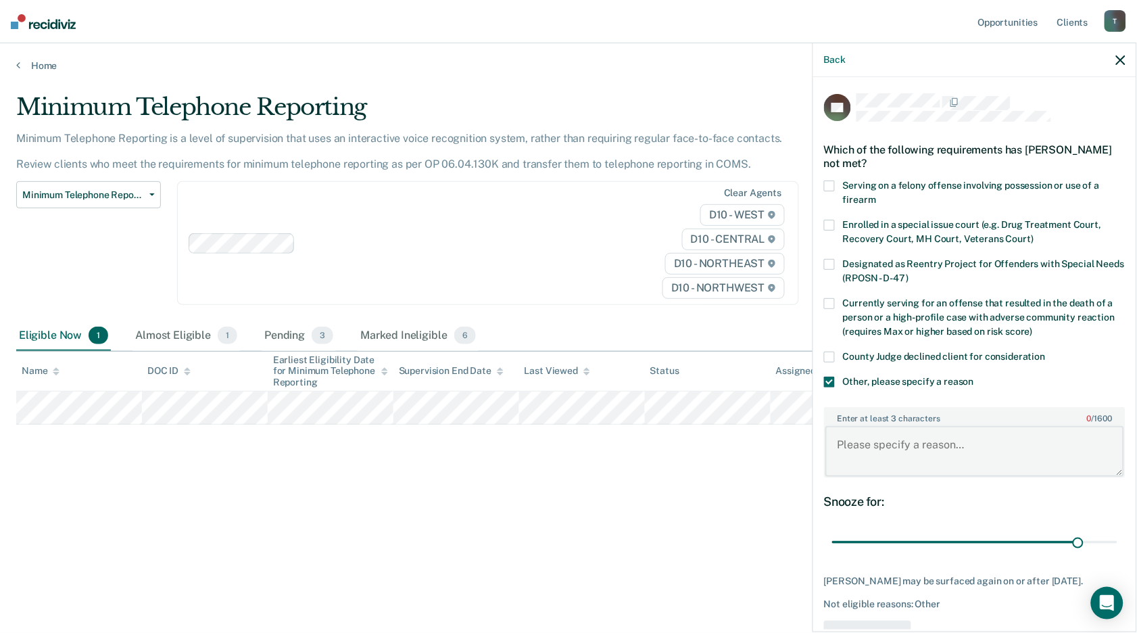
click at [883, 442] on textarea "Enter at least 3 characters 0 / 1600" at bounding box center [974, 451] width 299 height 50
type textarea "d"
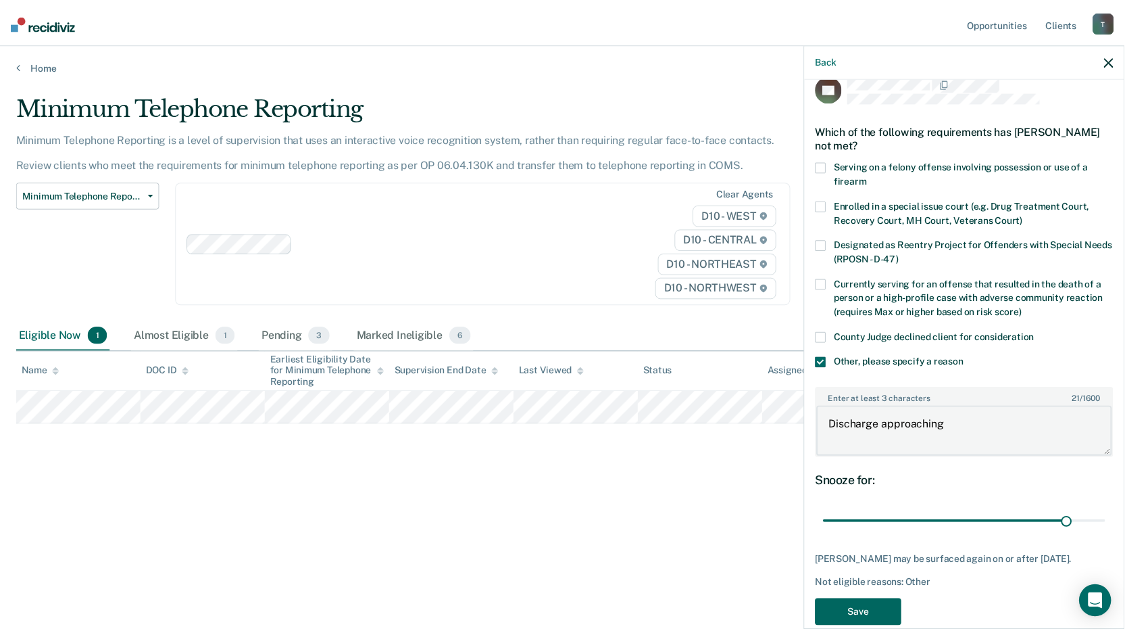
scroll to position [49, 0]
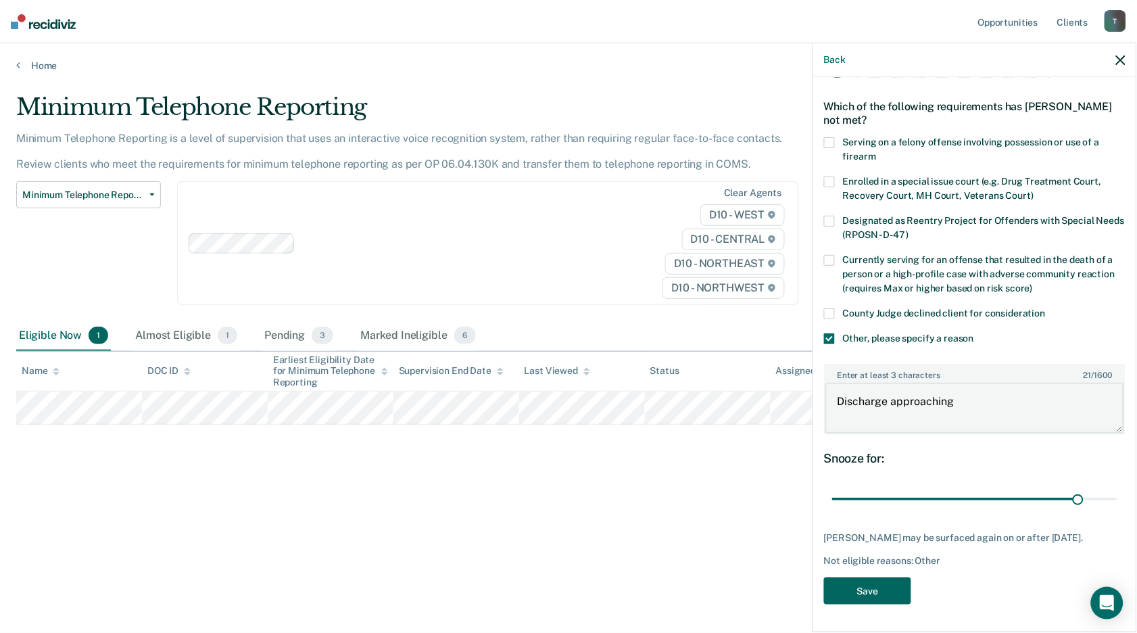
type textarea "Discharge approaching"
click at [863, 592] on button "Save" at bounding box center [867, 591] width 87 height 28
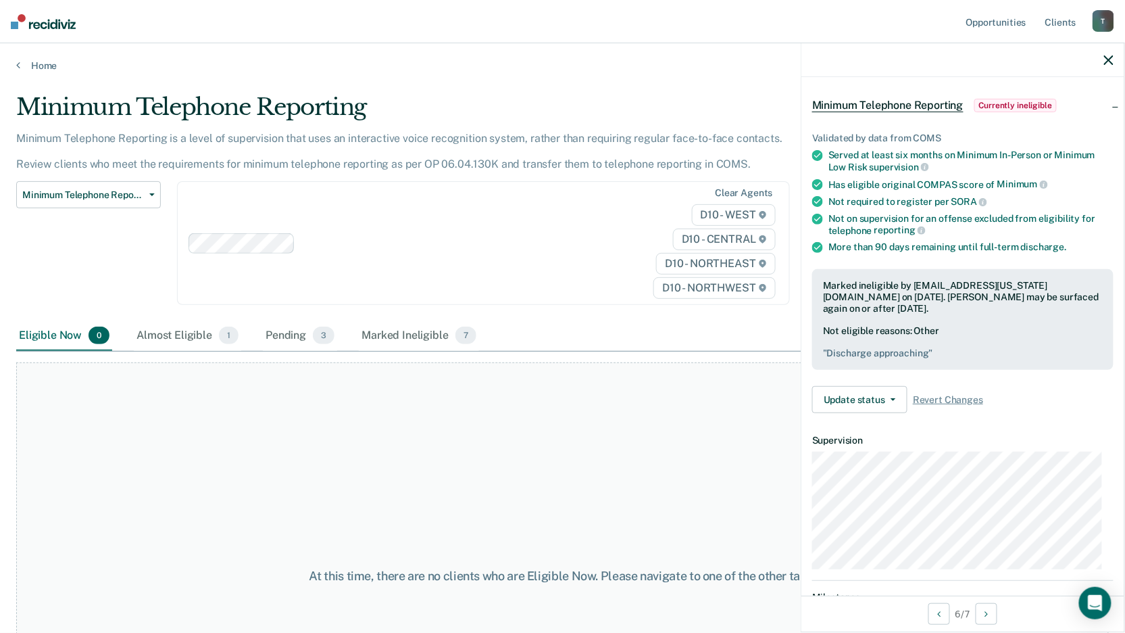
click at [1108, 55] on icon "button" at bounding box center [1108, 59] width 9 height 9
